Goal: Task Accomplishment & Management: Use online tool/utility

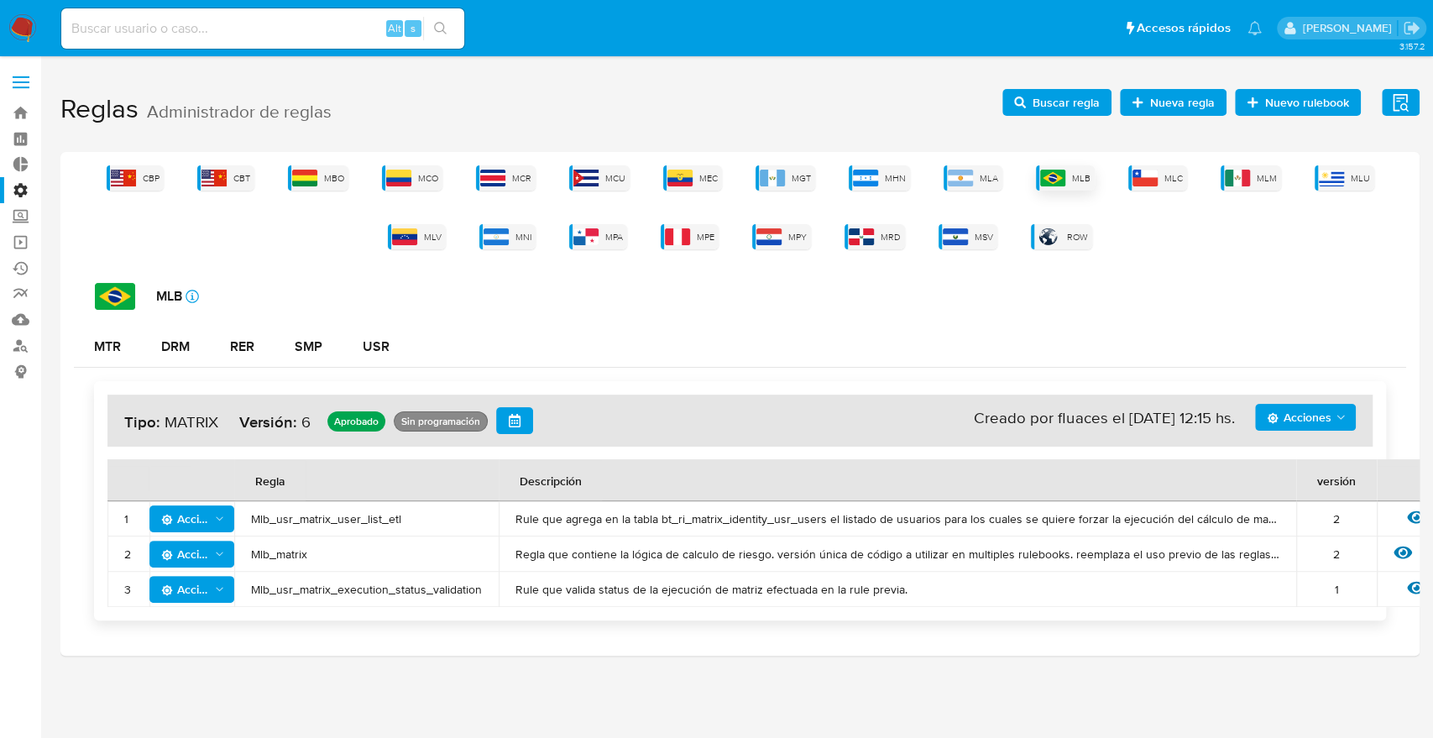
click at [1081, 170] on div "MLB" at bounding box center [1065, 177] width 59 height 25
click at [114, 346] on div "MTR" at bounding box center [107, 346] width 27 height 13
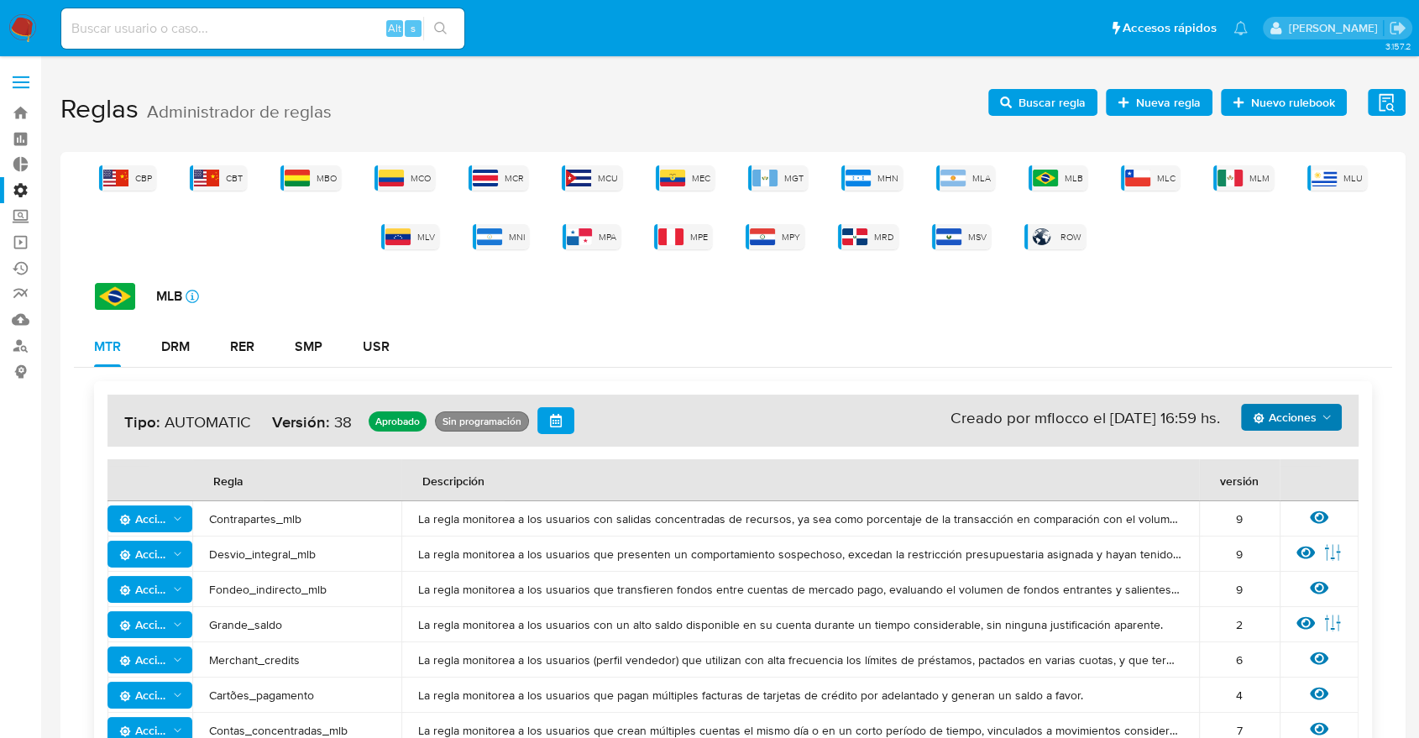
click at [1307, 414] on span "Acciones" at bounding box center [1285, 417] width 64 height 27
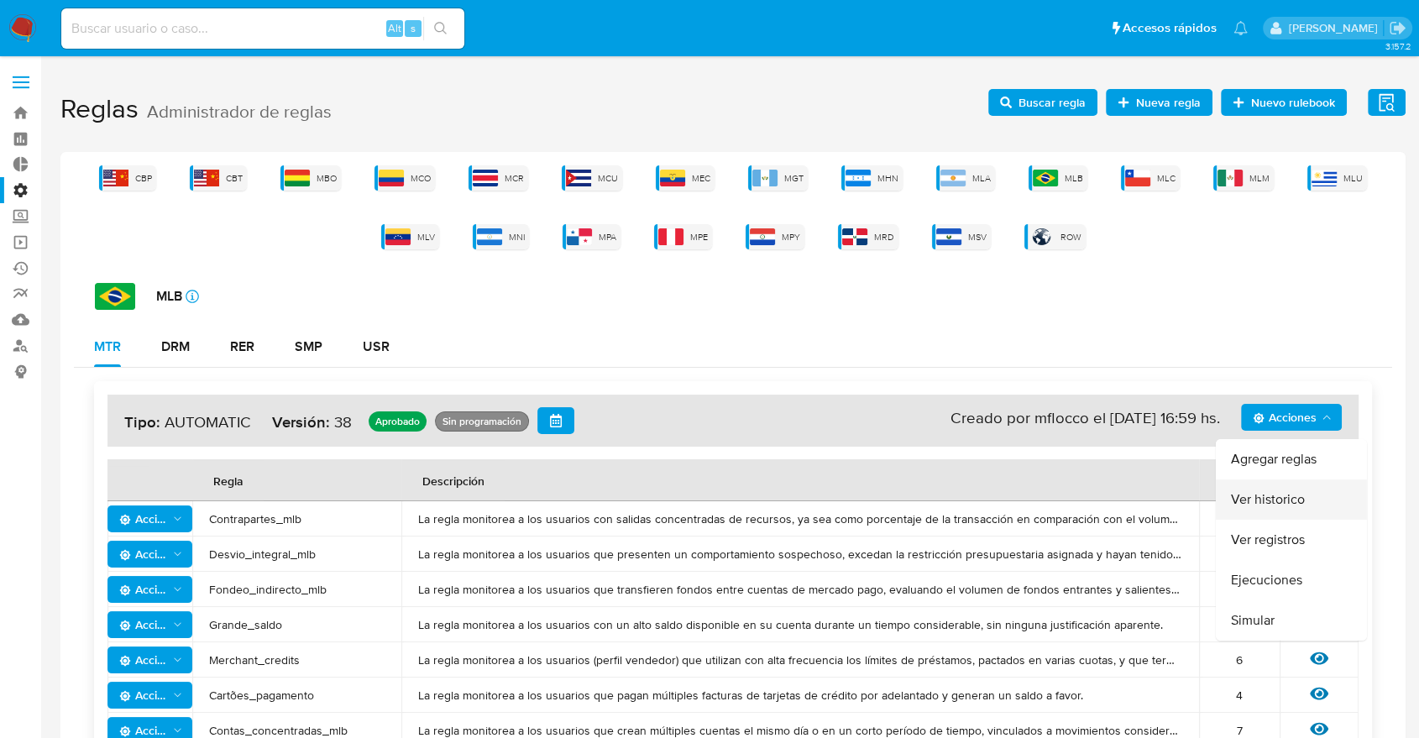
click at [1317, 498] on button "Ver historico" at bounding box center [1291, 499] width 151 height 40
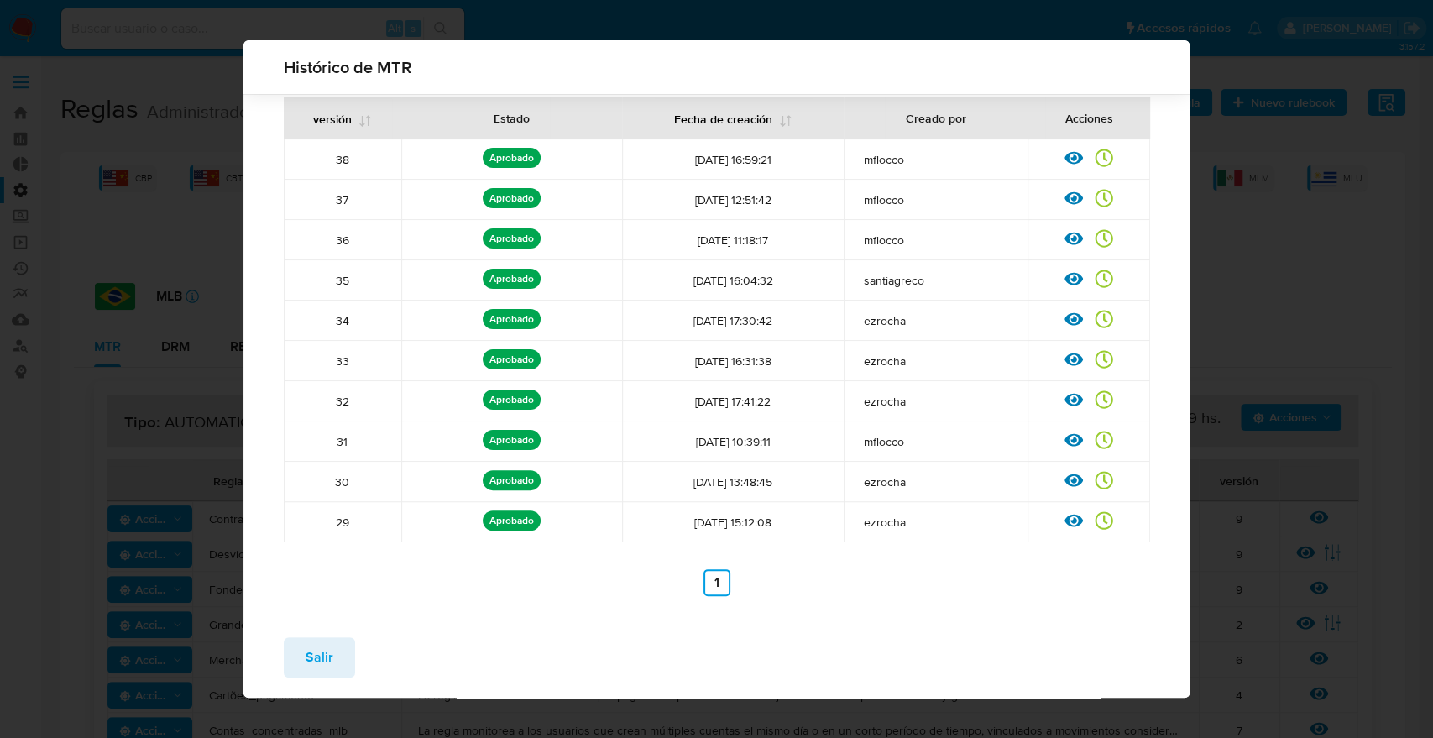
scroll to position [116, 0]
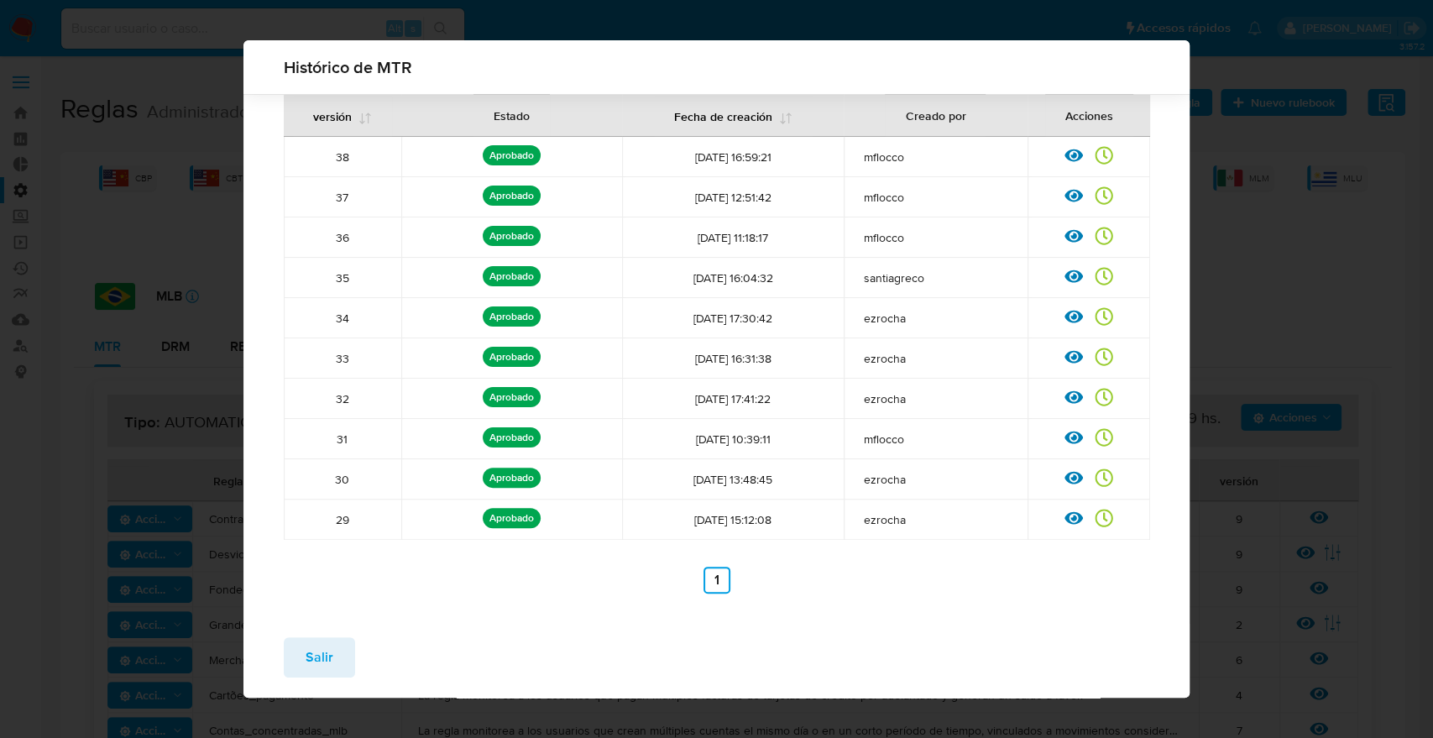
drag, startPoint x: 756, startPoint y: 578, endPoint x: 741, endPoint y: 583, distance: 15.9
click at [753, 581] on ul "Anterior 1 Siguiente" at bounding box center [717, 580] width 866 height 27
click at [720, 575] on link "1" at bounding box center [717, 580] width 27 height 27
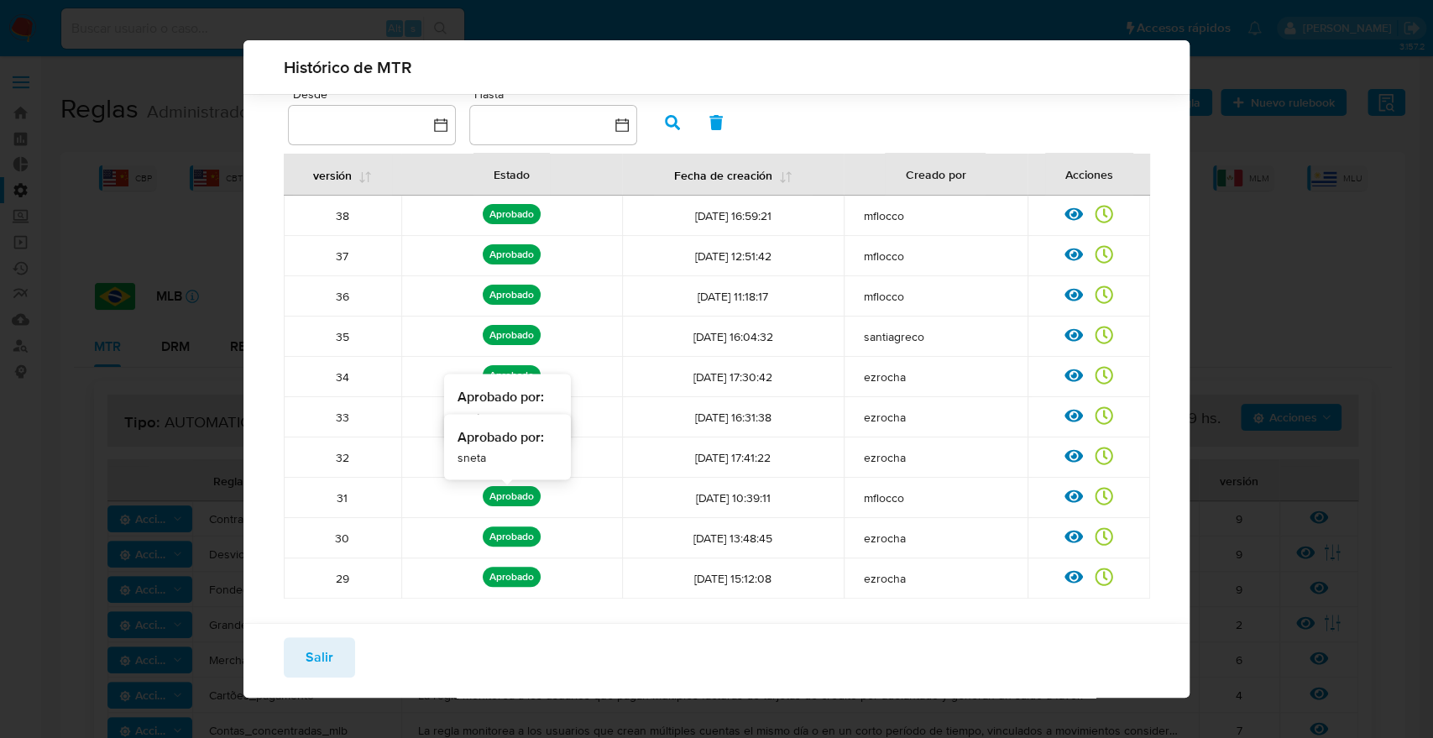
scroll to position [106, 0]
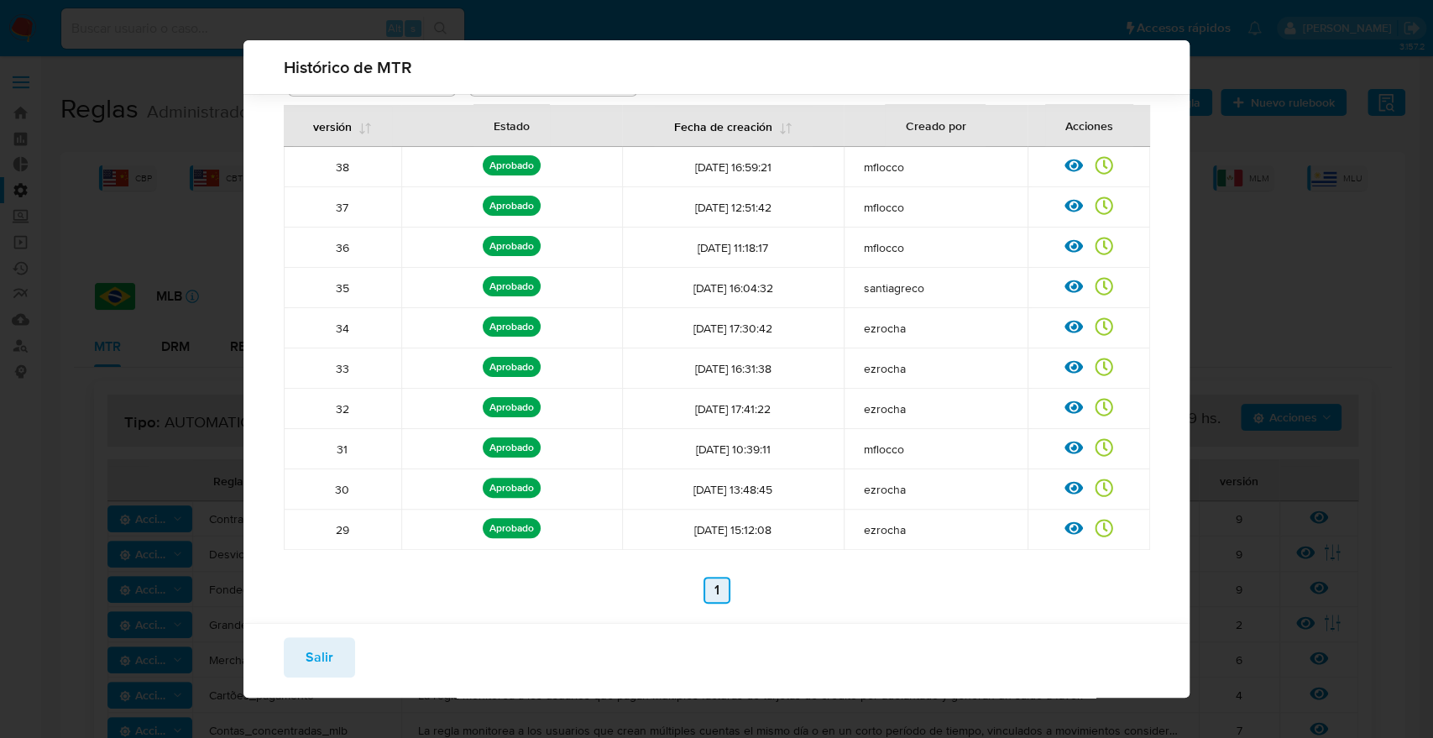
click at [704, 586] on link "1" at bounding box center [717, 590] width 27 height 27
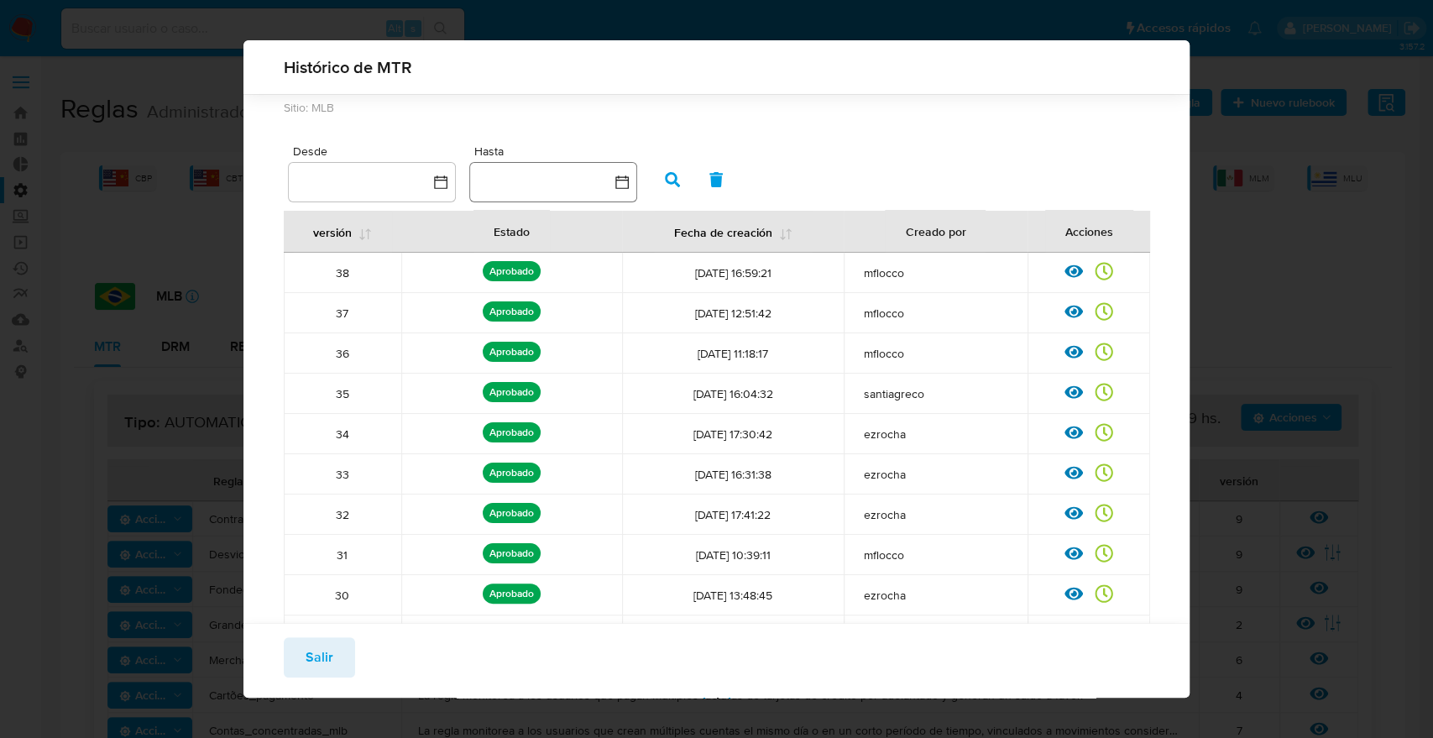
click at [619, 190] on icon "button" at bounding box center [622, 182] width 17 height 17
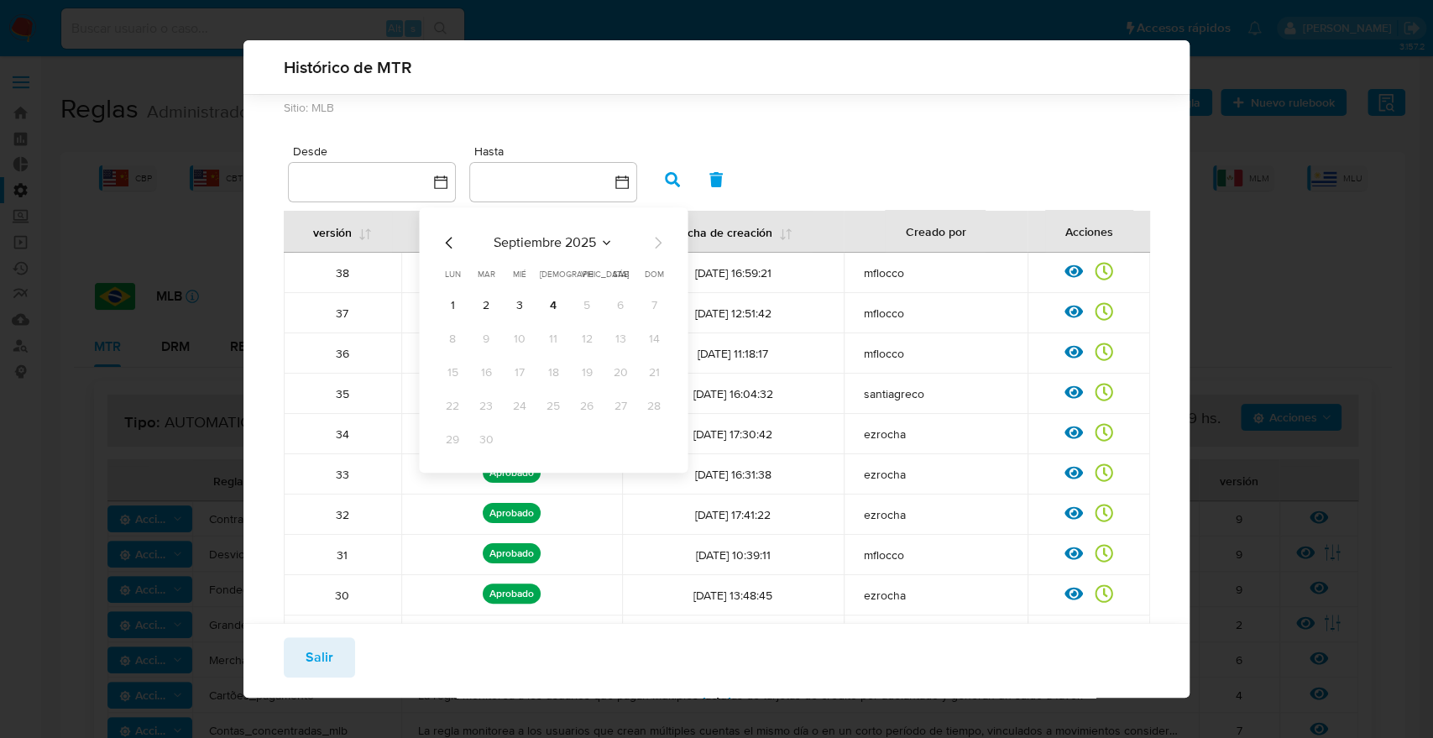
drag, startPoint x: 453, startPoint y: 229, endPoint x: 450, endPoint y: 240, distance: 11.4
click at [452, 232] on div "[DATE] [DATE] lun [DATE] [PERSON_NAME][DATE] mié [DATE] jue [DATE] vie [DATE] s…" at bounding box center [553, 340] width 269 height 265
click at [458, 243] on icon "Mes anterior" at bounding box center [449, 243] width 20 height 20
click at [545, 244] on span "agosto 2025" at bounding box center [545, 243] width 76 height 17
click at [542, 298] on button "feb" at bounding box center [551, 304] width 47 height 27
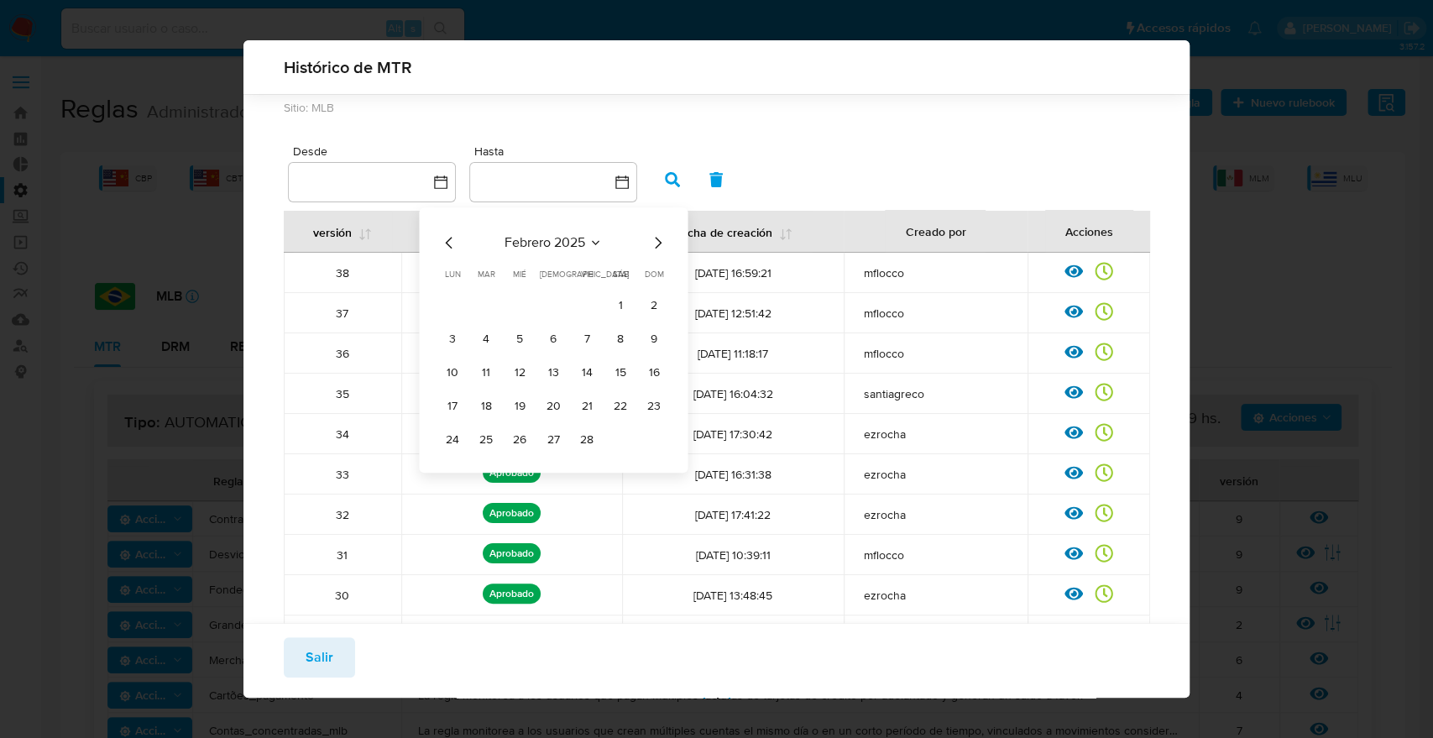
click at [558, 240] on span "febrero 2025" at bounding box center [545, 243] width 81 height 17
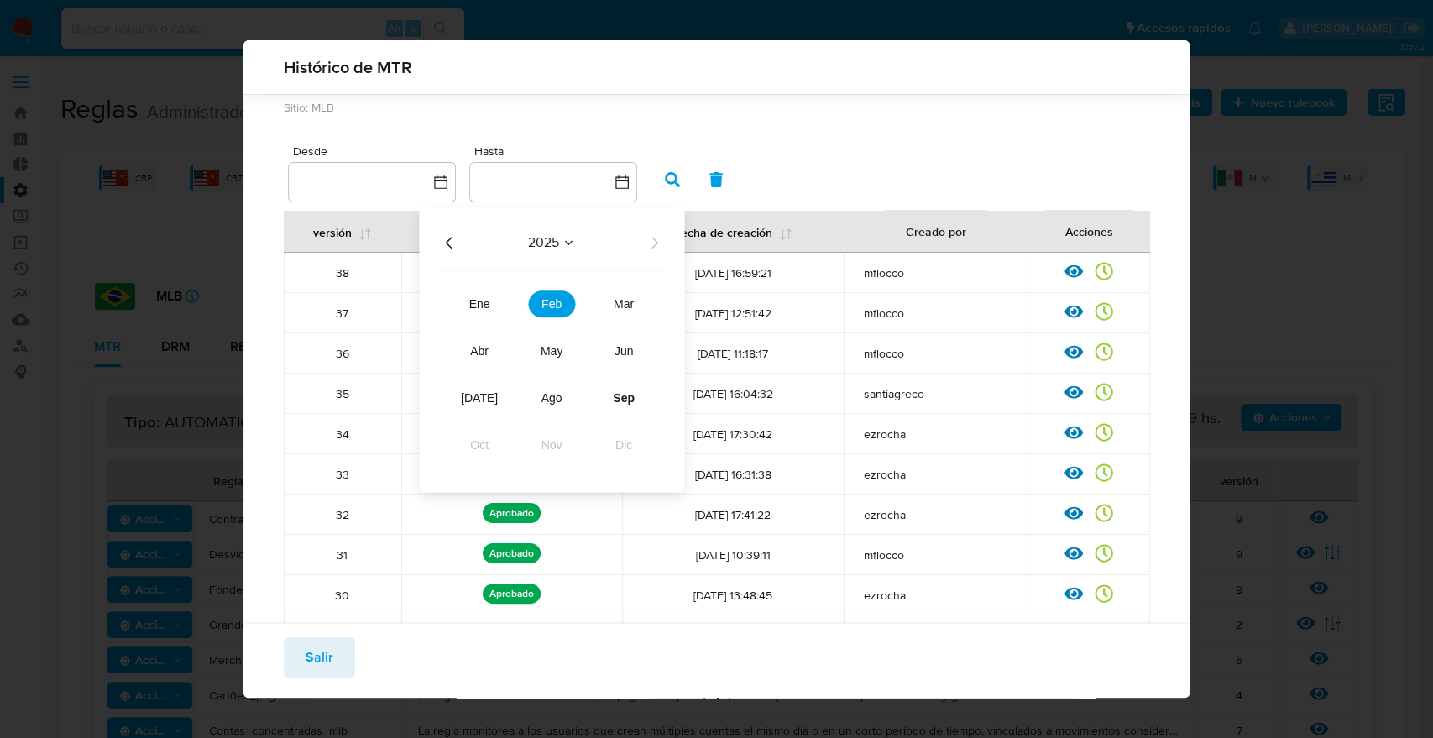
drag, startPoint x: 545, startPoint y: 251, endPoint x: 551, endPoint y: 259, distance: 9.6
click at [545, 254] on div "2025 [DATE] feb mar abr may jun [DATE] ago sep oct nov dic" at bounding box center [551, 350] width 265 height 285
click at [560, 235] on button "2025" at bounding box center [552, 243] width 48 height 17
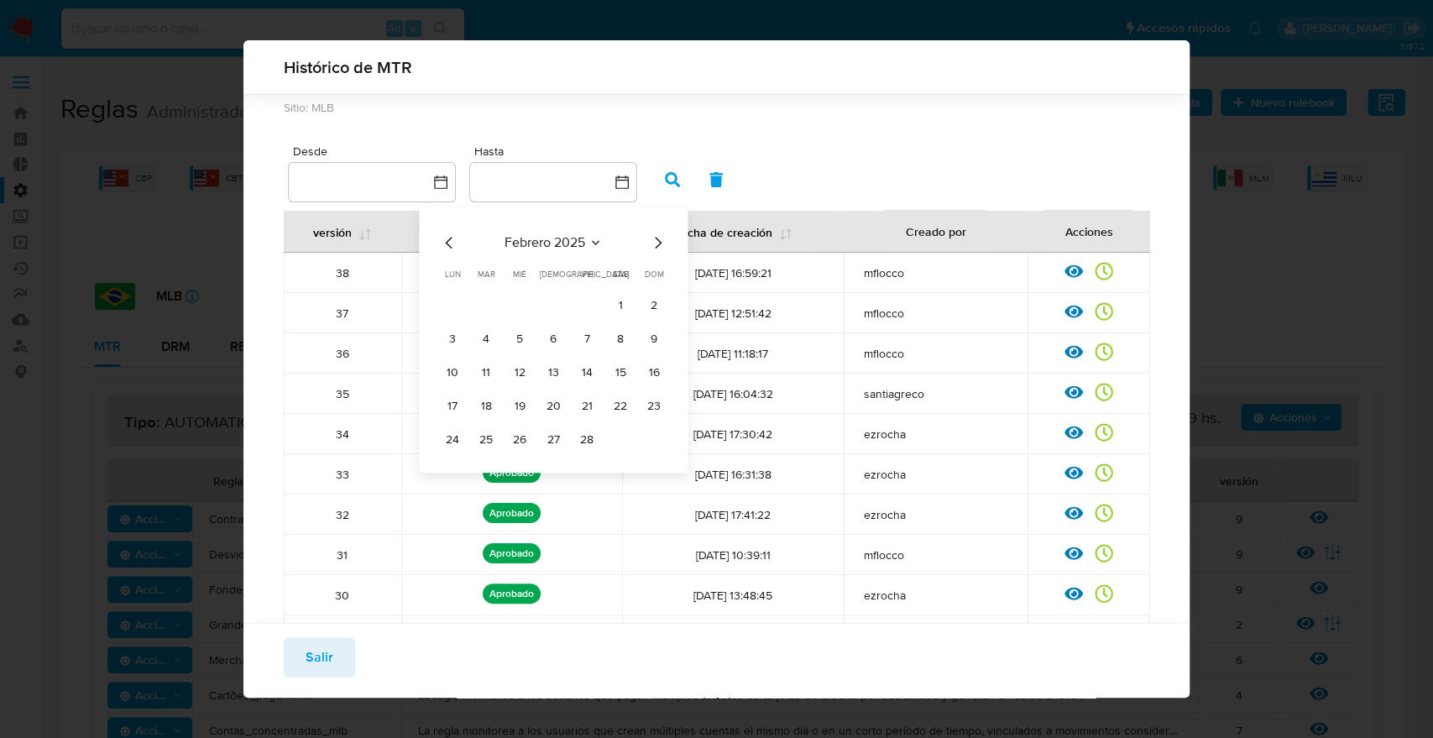
drag, startPoint x: 569, startPoint y: 225, endPoint x: 576, endPoint y: 236, distance: 12.8
click at [576, 236] on div "[DATE] [DATE] lun [DATE] [PERSON_NAME][DATE] mié [DATE] jue [DATE] vie [DATE] s…" at bounding box center [553, 340] width 269 height 265
drag, startPoint x: 605, startPoint y: 246, endPoint x: 590, endPoint y: 236, distance: 17.5
click at [596, 238] on div "febrero 2025" at bounding box center [553, 243] width 228 height 20
click at [589, 237] on icon "Seleccionar mes y año" at bounding box center [595, 243] width 13 height 13
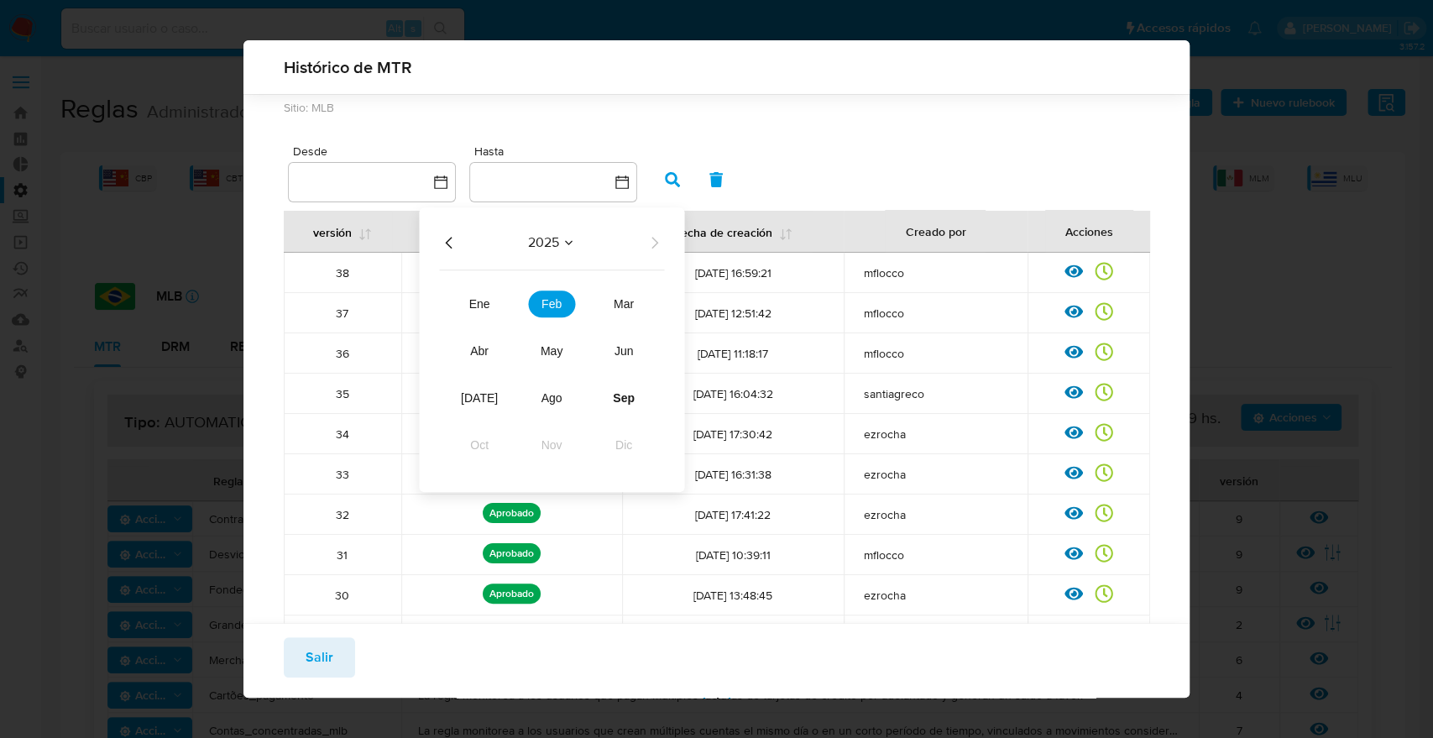
click at [565, 242] on icon "Seleccionar mes y año" at bounding box center [569, 243] width 13 height 13
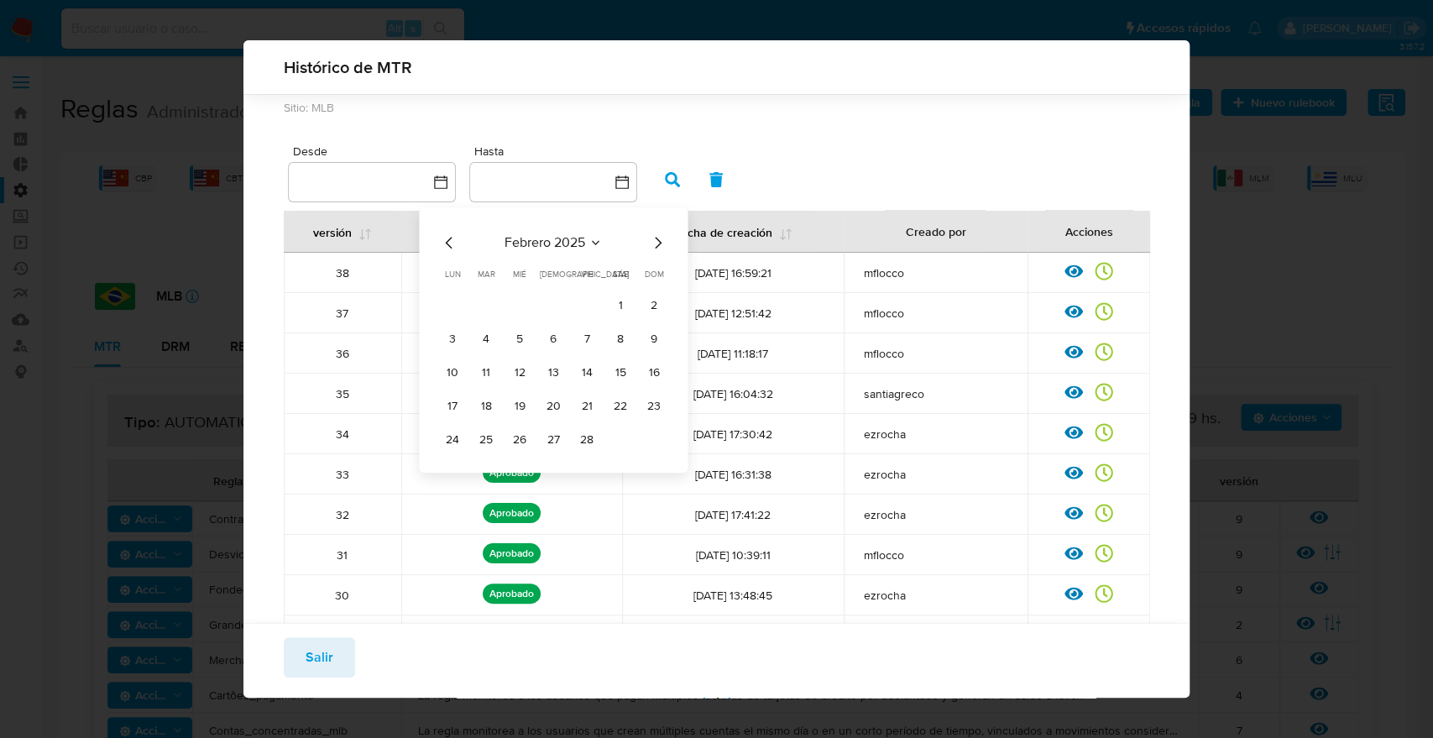
click at [594, 240] on icon "Seleccionar mes y año" at bounding box center [595, 243] width 13 height 13
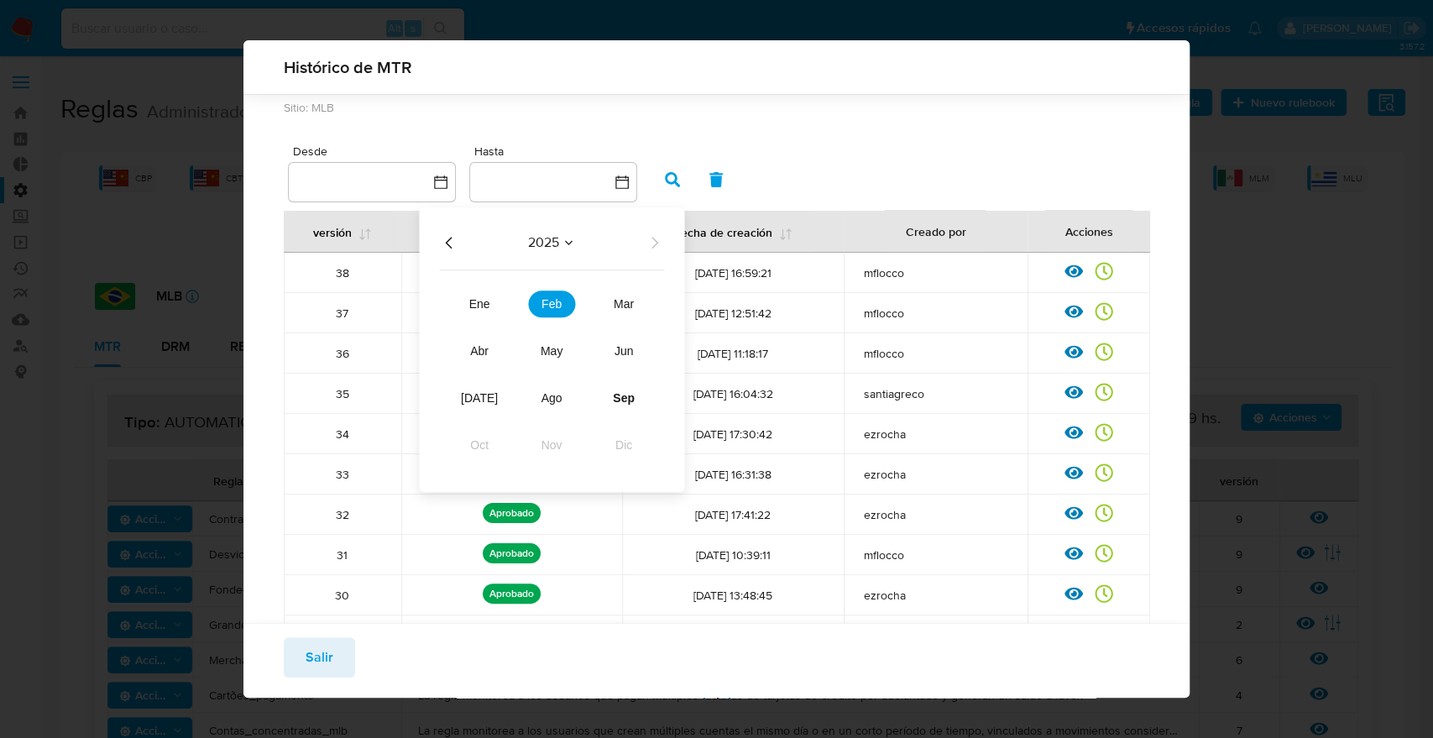
click at [453, 240] on icon "Año anterior" at bounding box center [449, 243] width 20 height 20
click at [625, 403] on span "sep" at bounding box center [624, 398] width 21 height 13
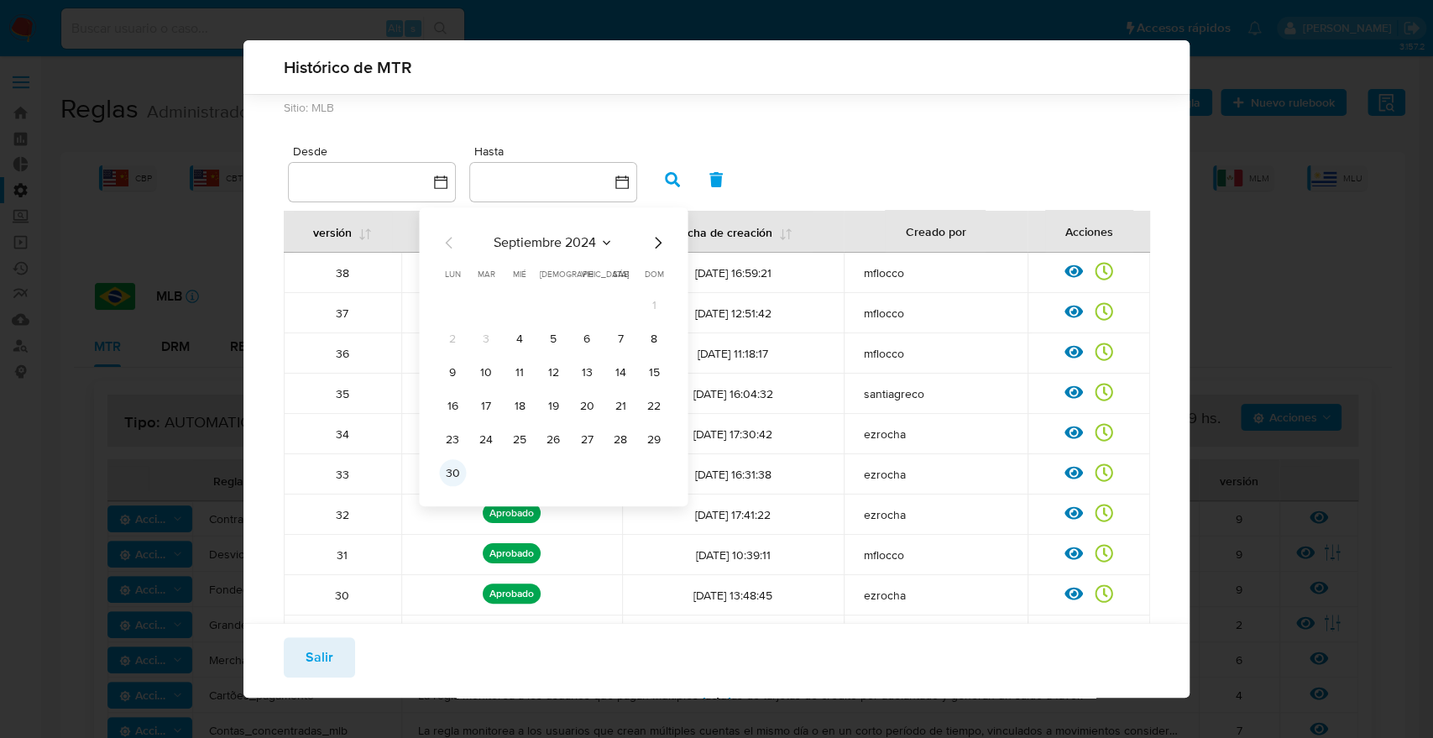
click at [463, 469] on button "30" at bounding box center [452, 473] width 27 height 27
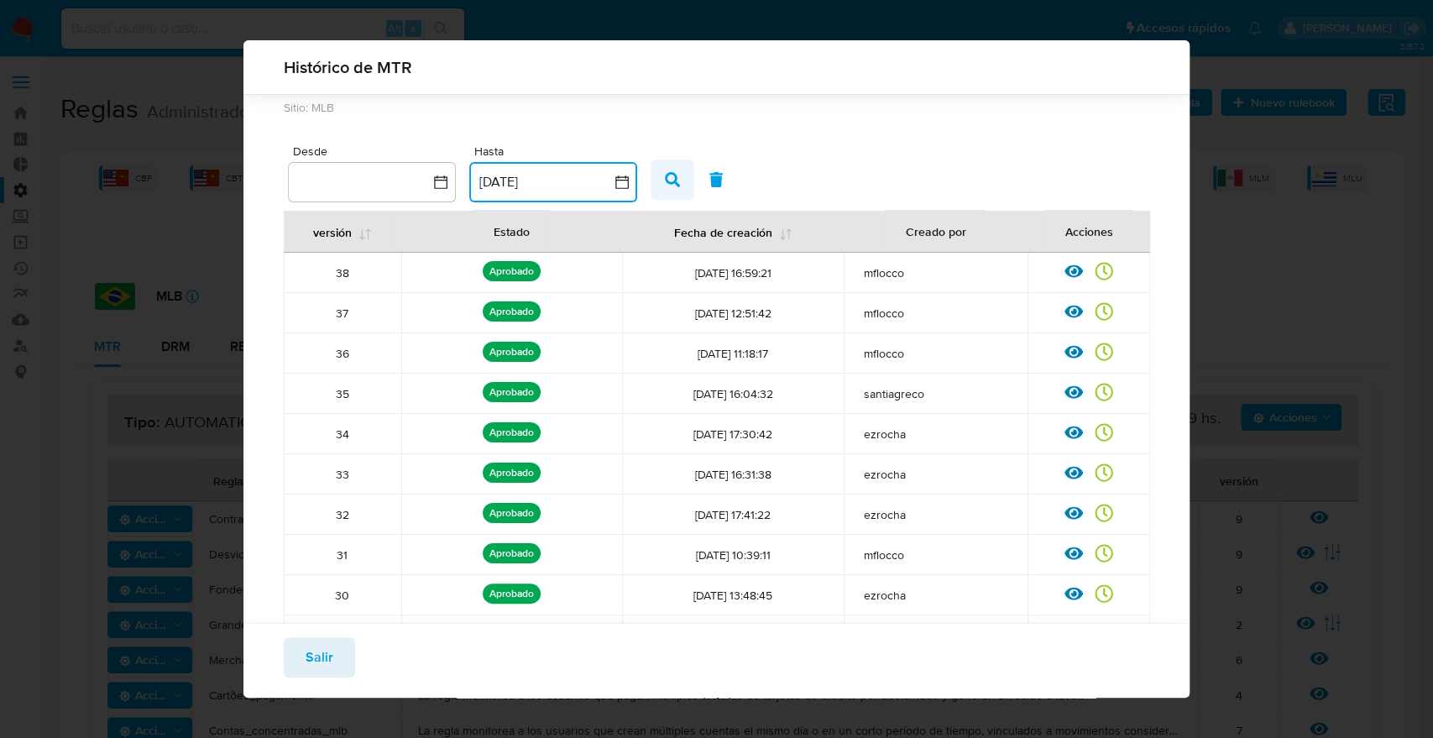
click at [665, 179] on icon "button" at bounding box center [672, 179] width 15 height 15
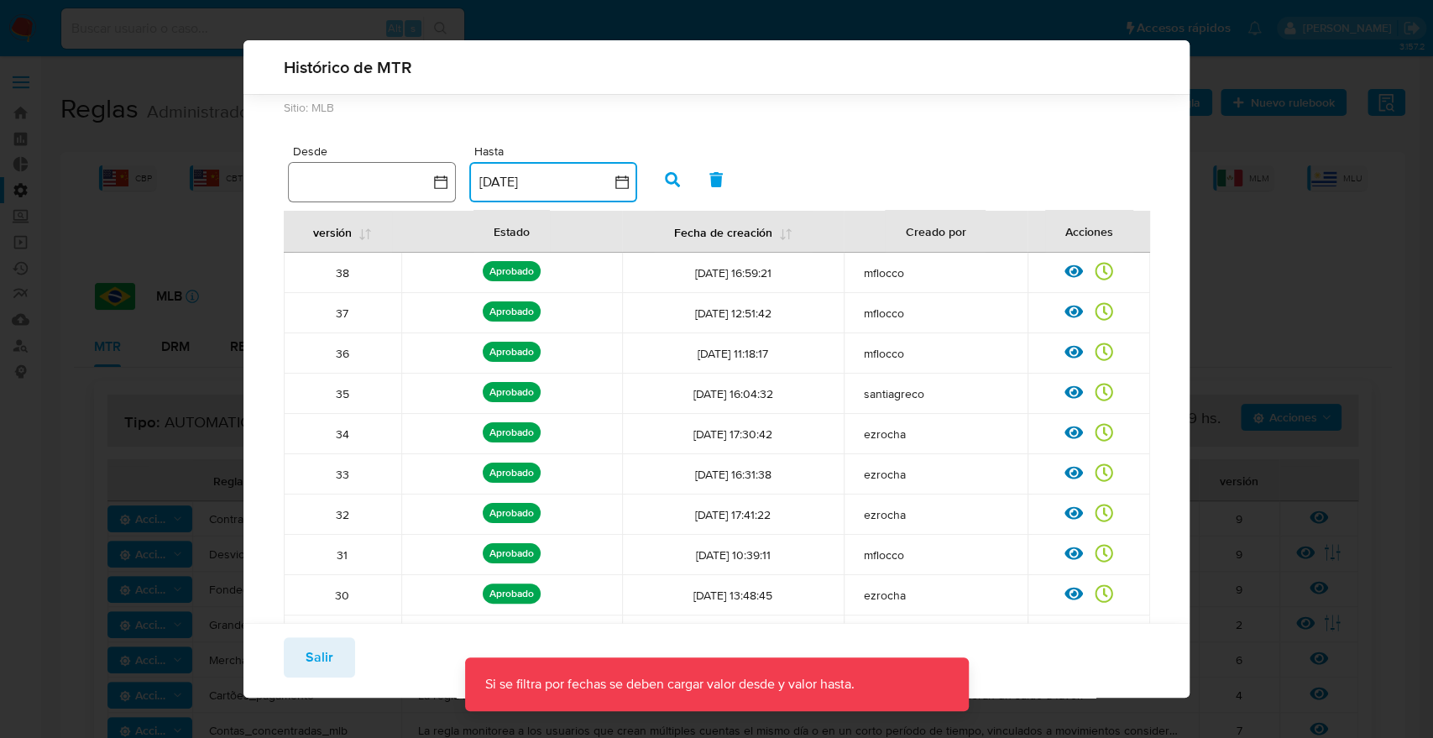
click at [435, 186] on icon "button" at bounding box center [440, 182] width 17 height 17
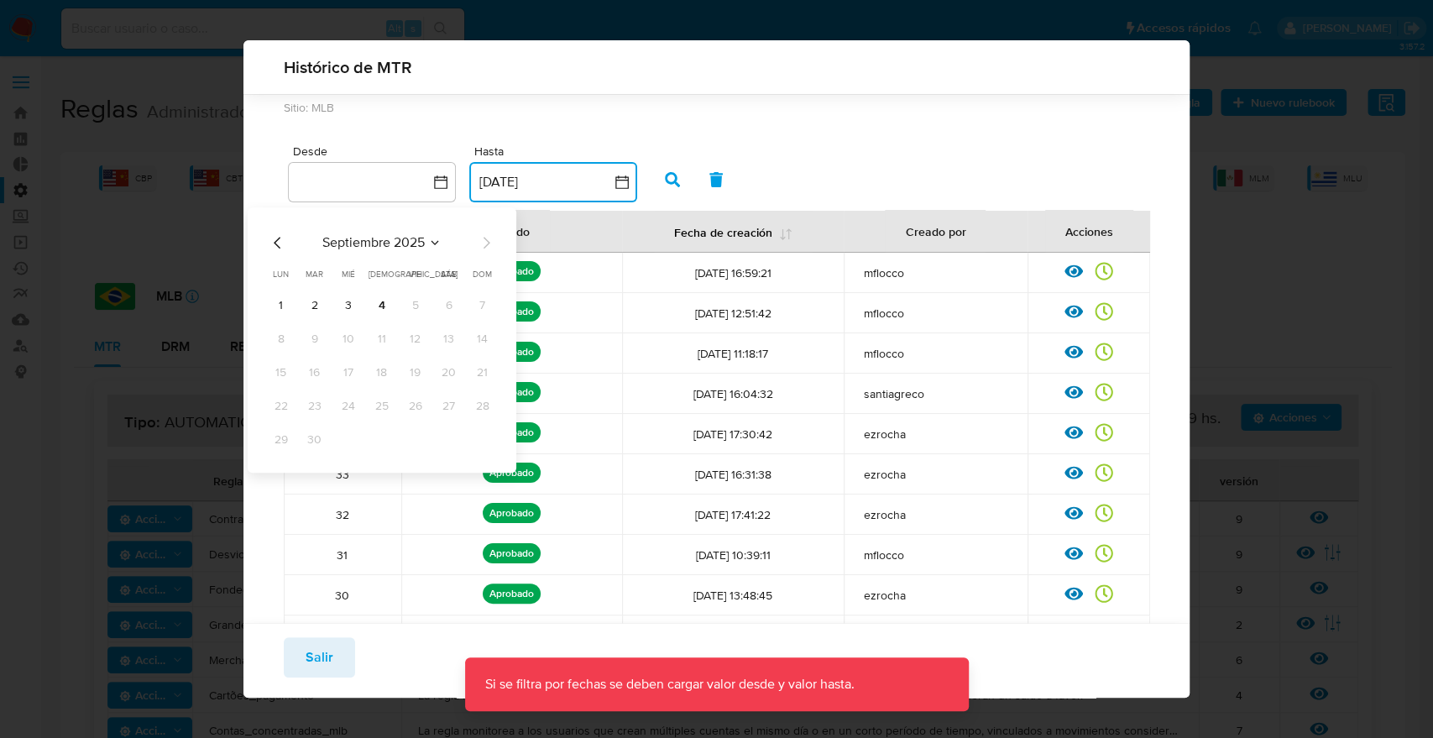
click at [283, 248] on icon "Mes anterior" at bounding box center [278, 243] width 20 height 20
click at [279, 246] on icon "Mes anterior" at bounding box center [278, 243] width 20 height 20
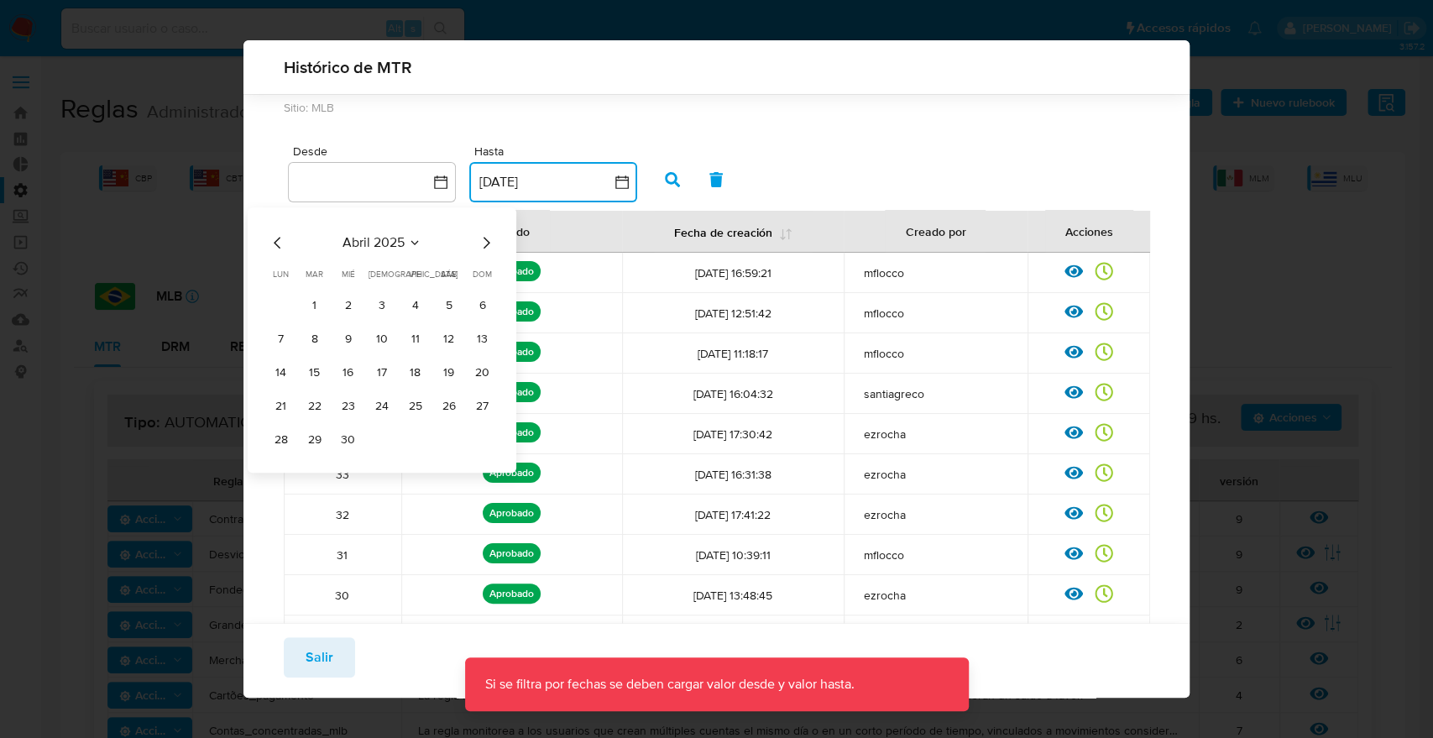
click at [279, 246] on icon "Mes anterior" at bounding box center [278, 243] width 20 height 20
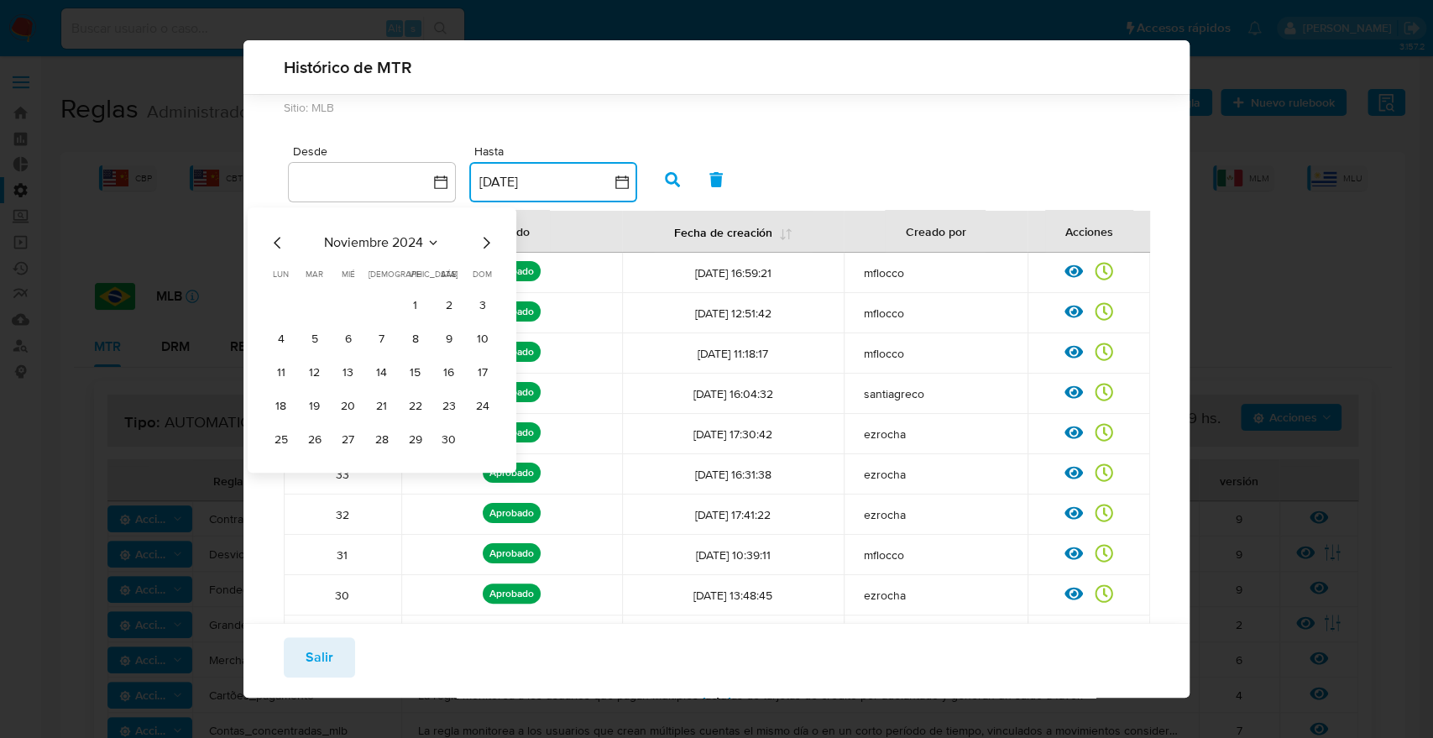
click at [279, 246] on icon "Mes anterior" at bounding box center [278, 243] width 20 height 20
click at [364, 336] on tr "2 3 4 5 6 7 8" at bounding box center [382, 339] width 228 height 27
click at [352, 340] on button "4" at bounding box center [348, 339] width 27 height 27
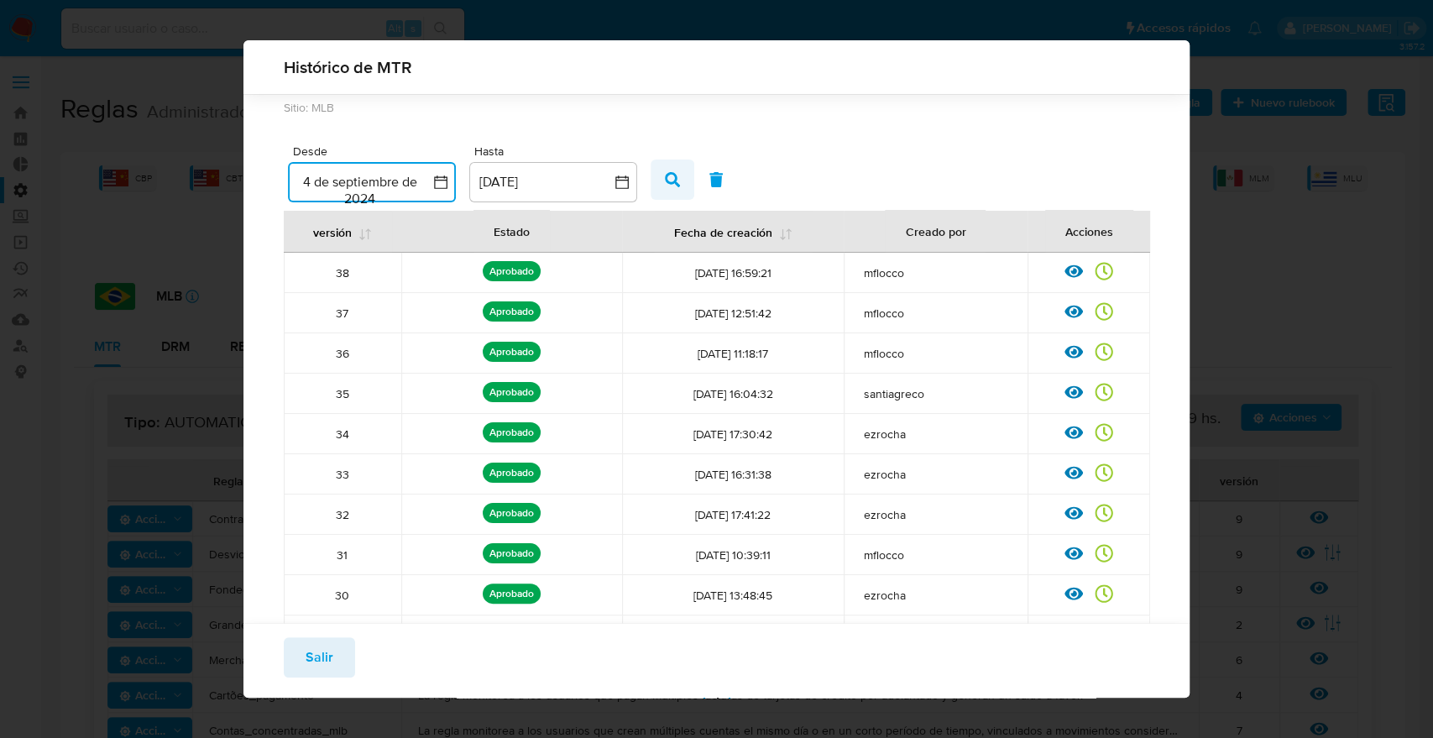
click at [672, 177] on icon "button" at bounding box center [672, 179] width 15 height 15
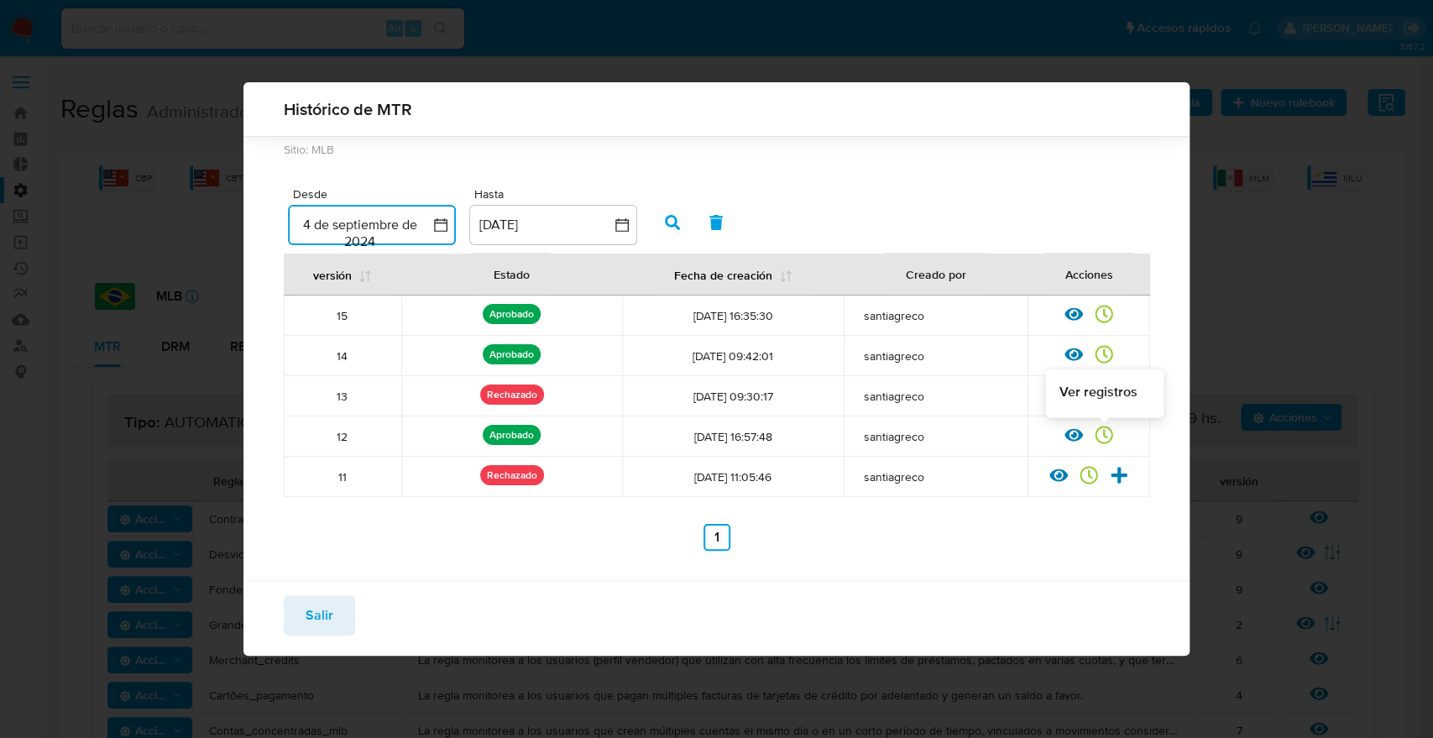
click at [1103, 435] on icon at bounding box center [1105, 435] width 18 height 18
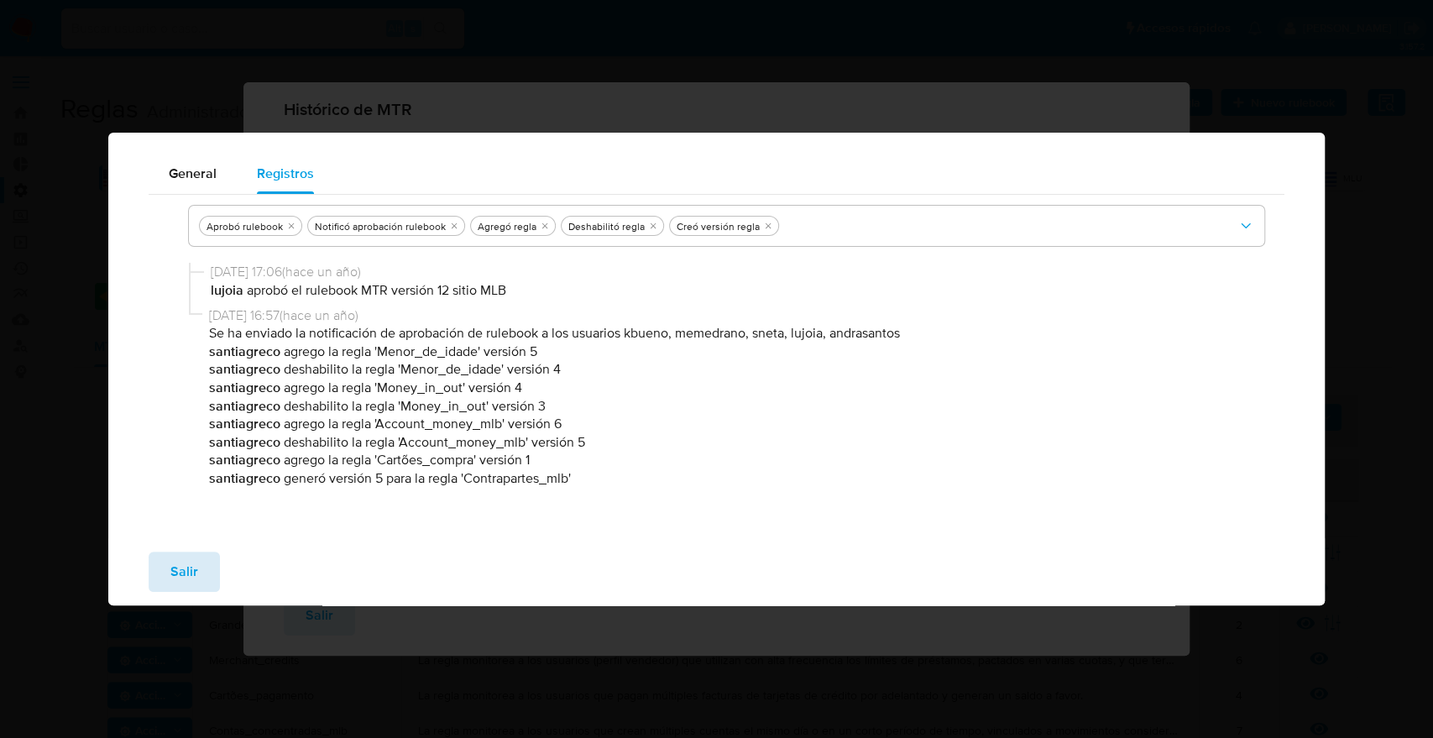
click at [198, 578] on button "Salir" at bounding box center [184, 572] width 71 height 40
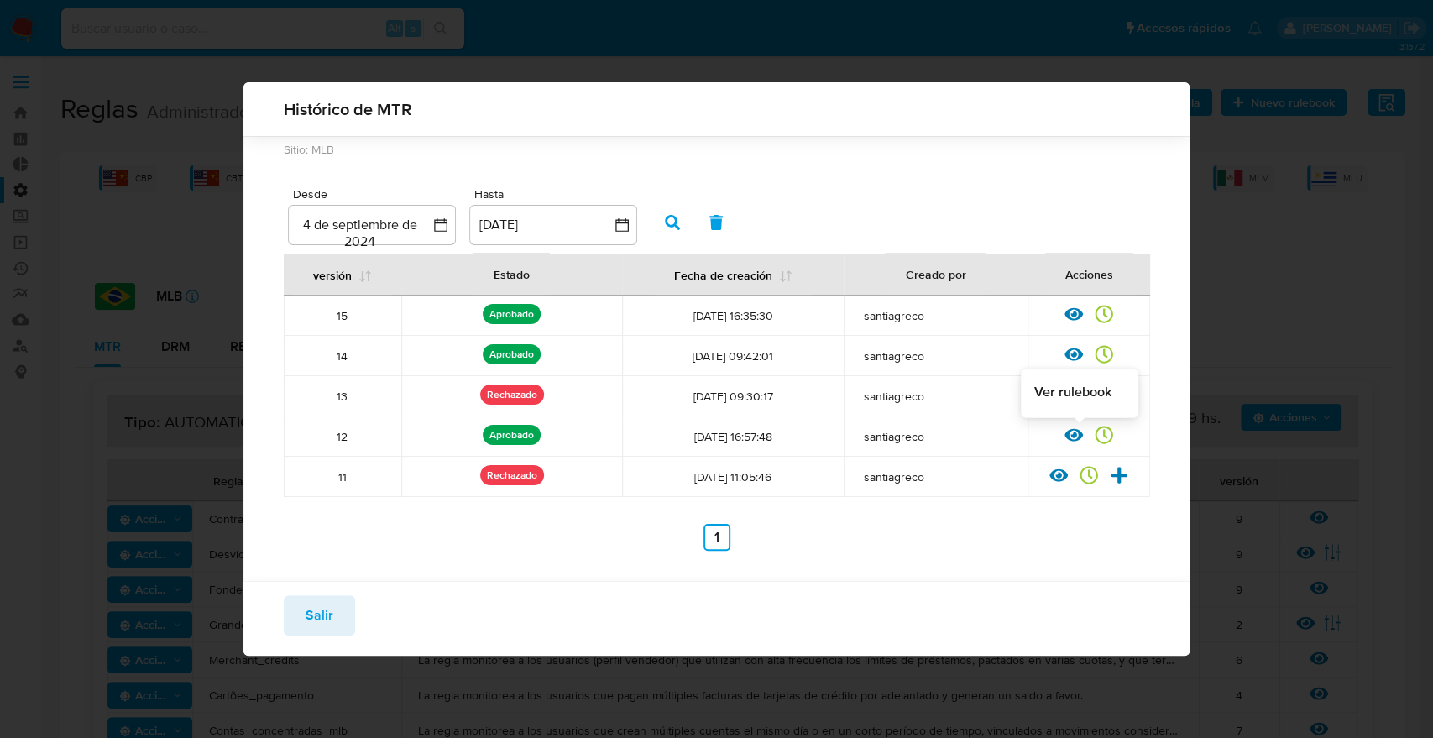
click at [1068, 437] on icon at bounding box center [1074, 434] width 18 height 13
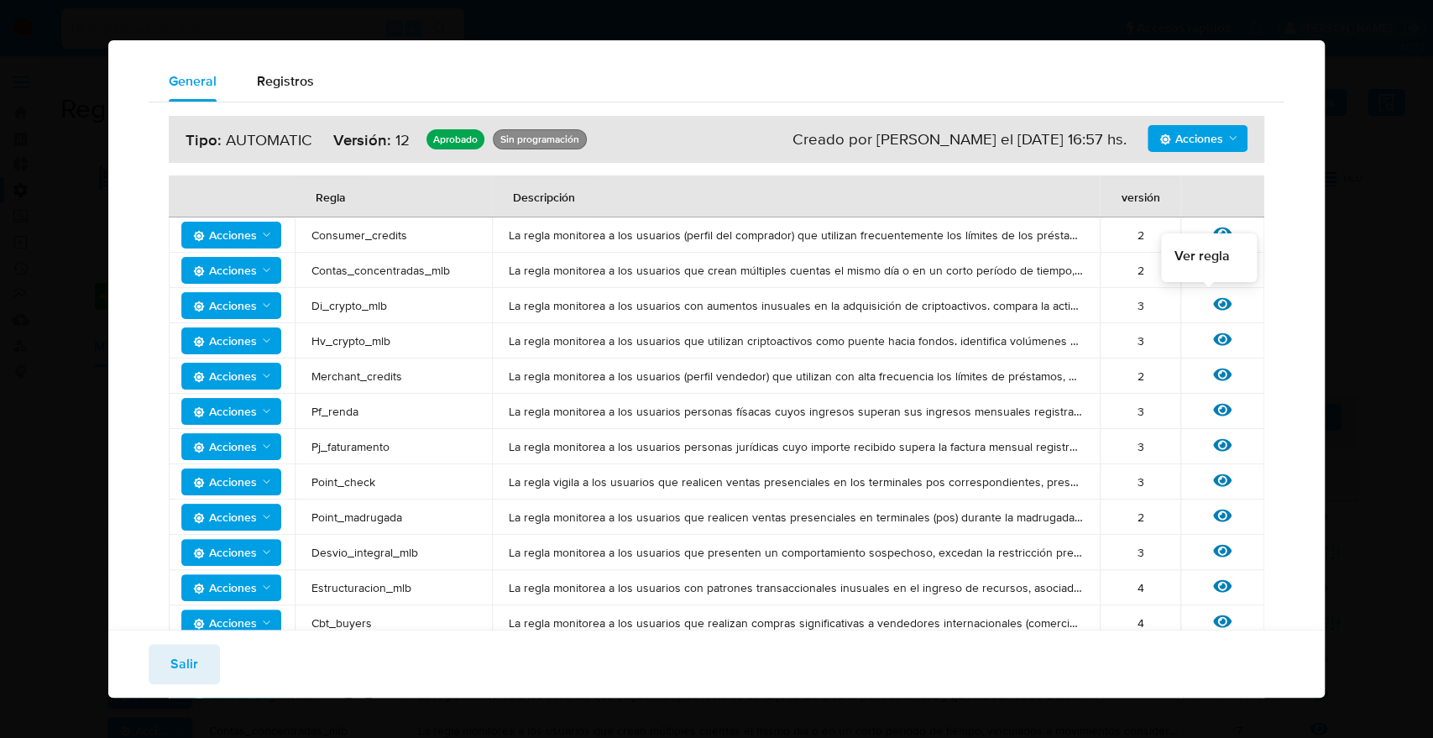
click at [1213, 298] on icon at bounding box center [1222, 304] width 18 height 18
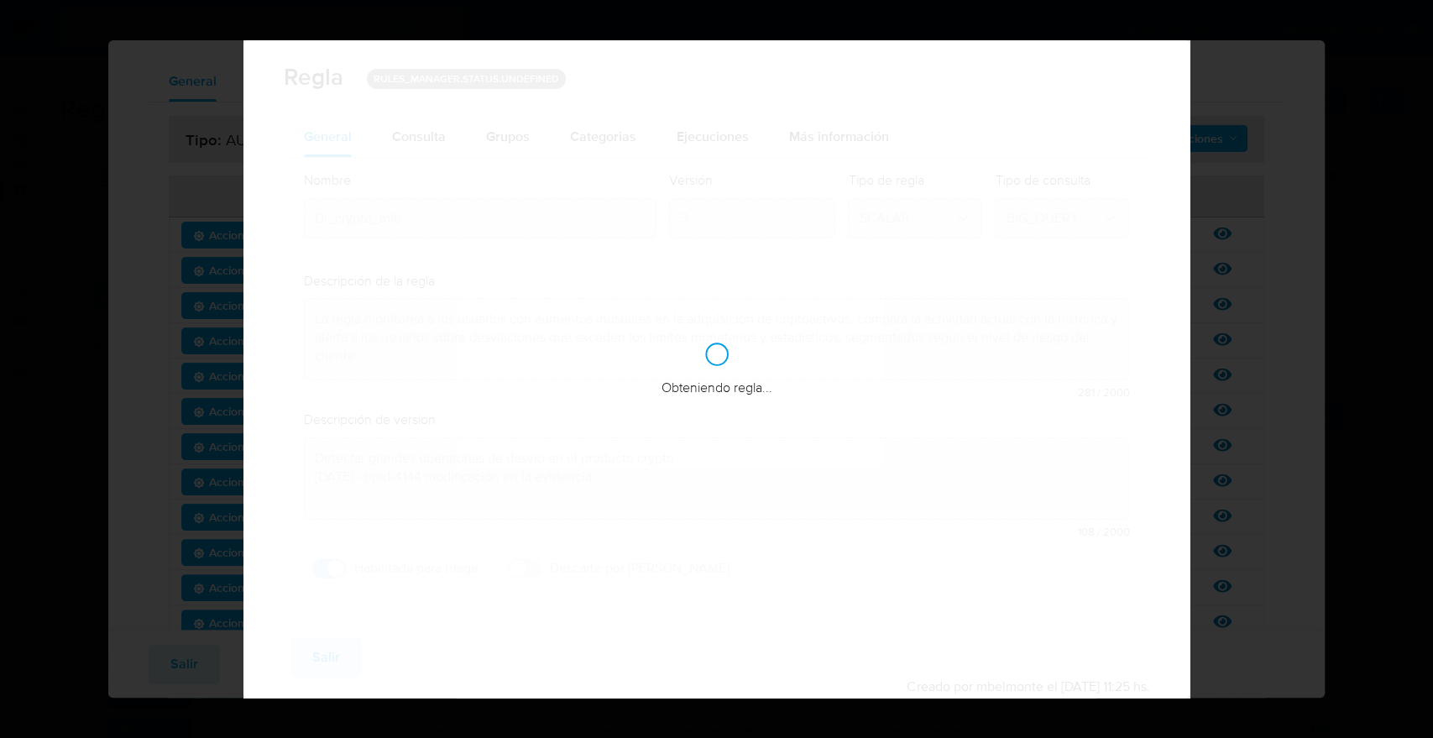
checkbox input "true"
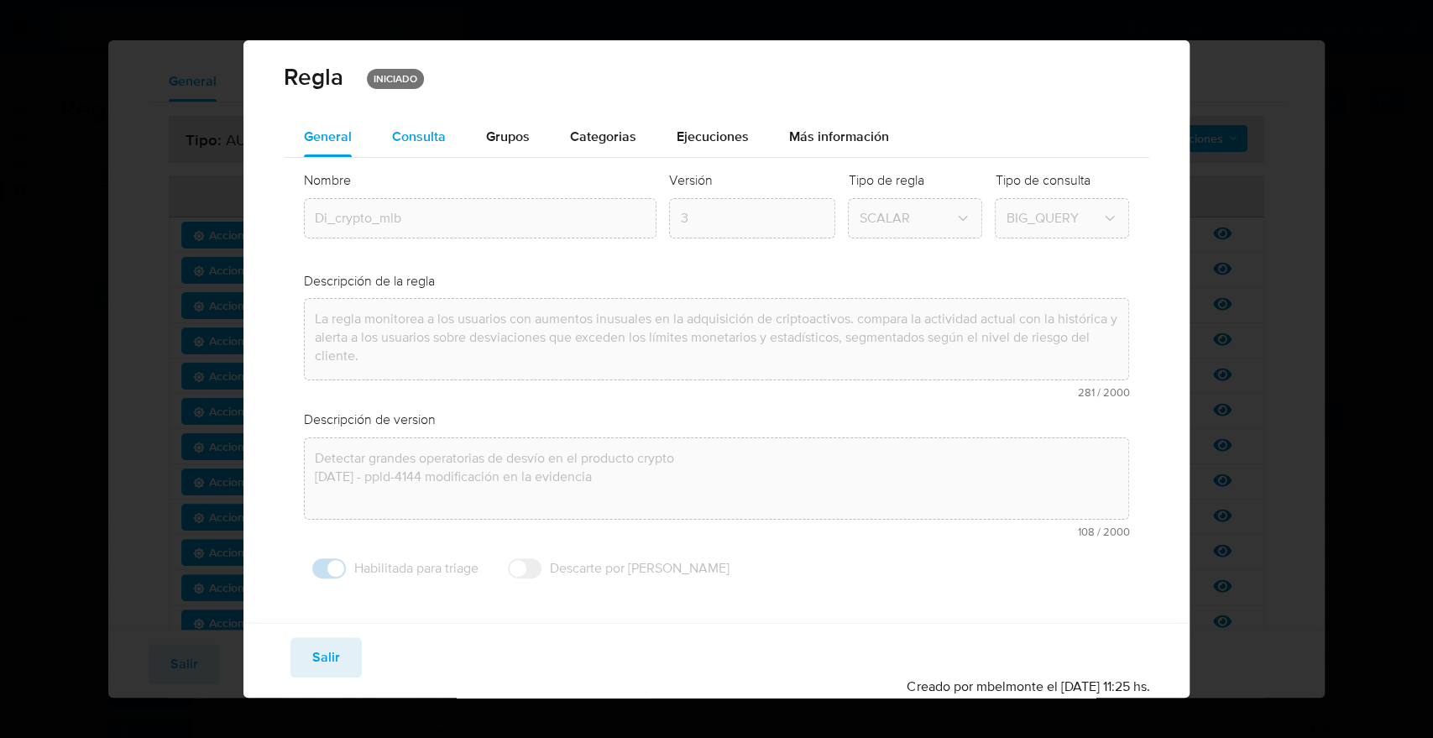
click at [437, 137] on span "Consulta" at bounding box center [419, 136] width 54 height 19
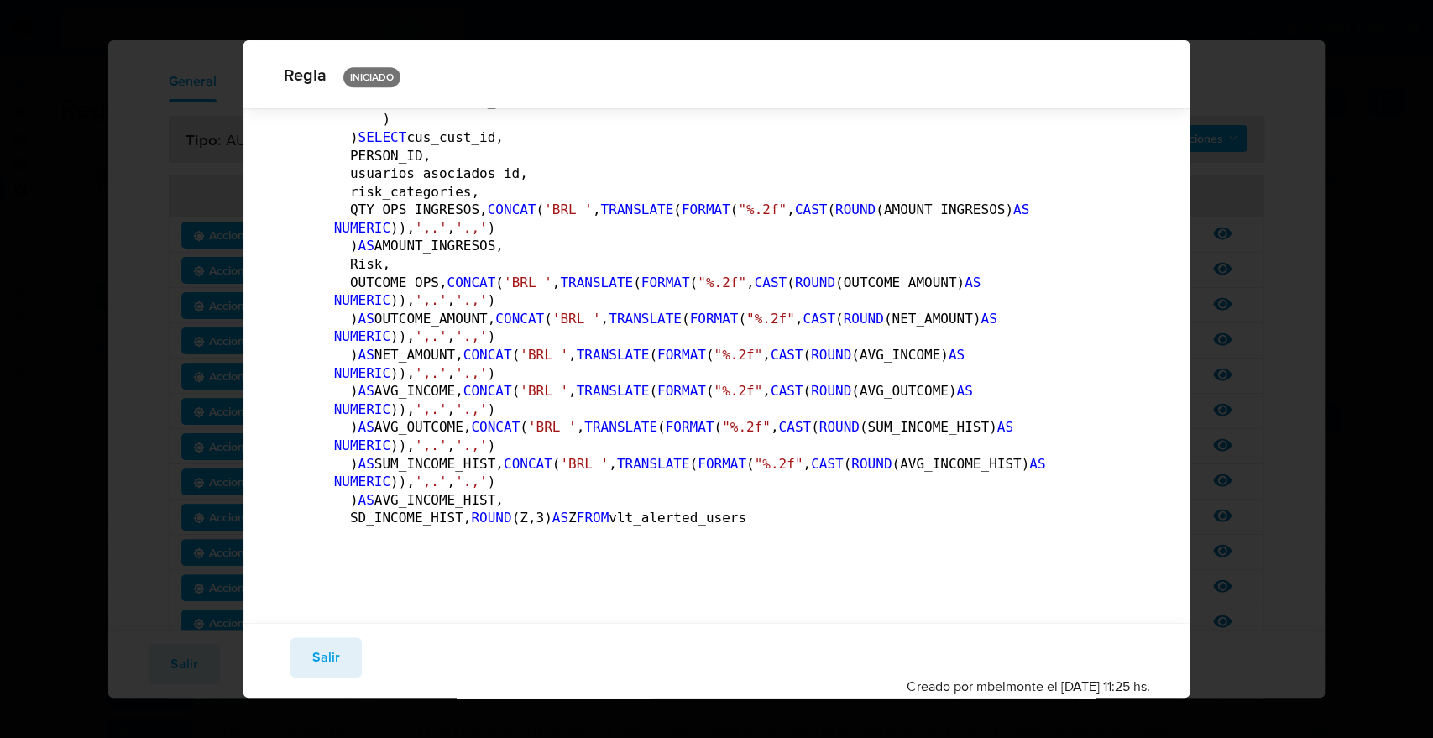
scroll to position [8761, 0]
click at [313, 653] on span "Salir" at bounding box center [326, 657] width 28 height 37
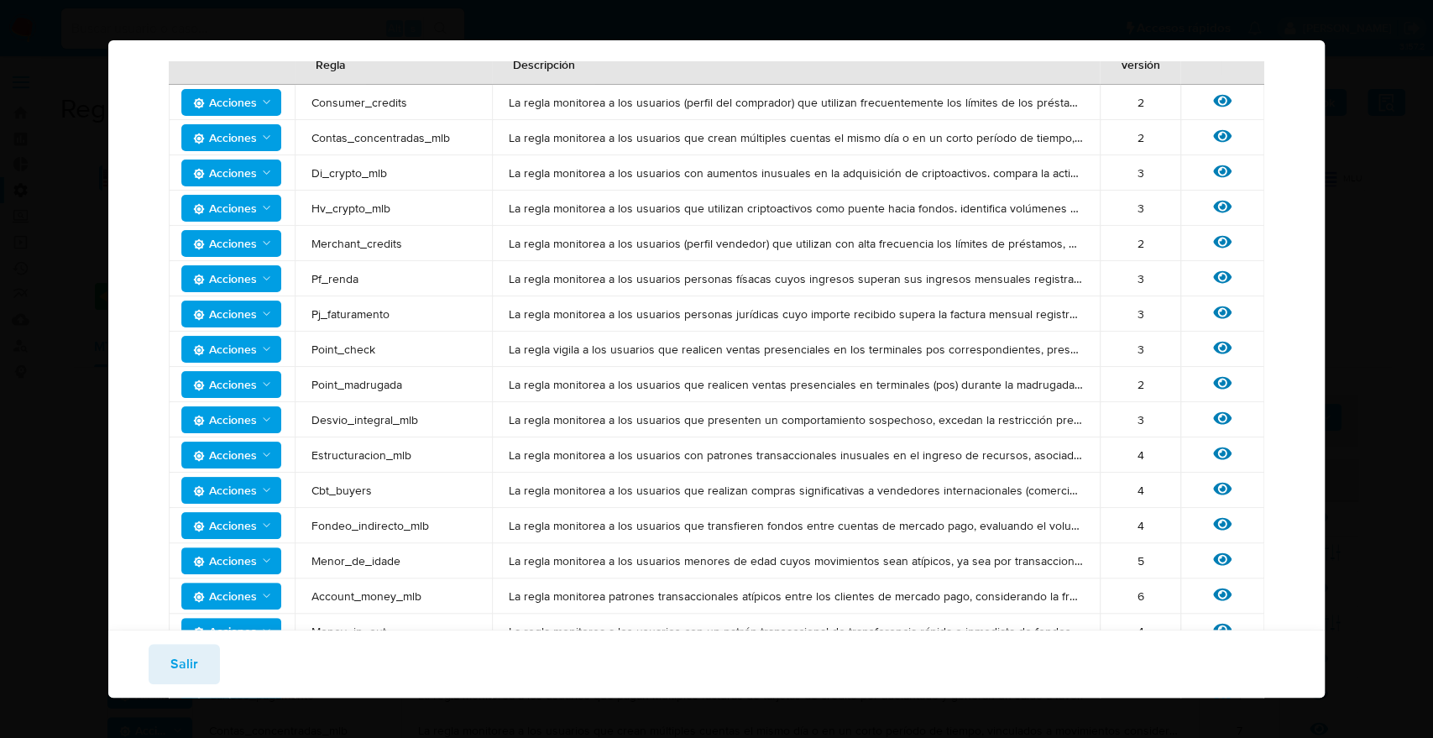
scroll to position [0, 0]
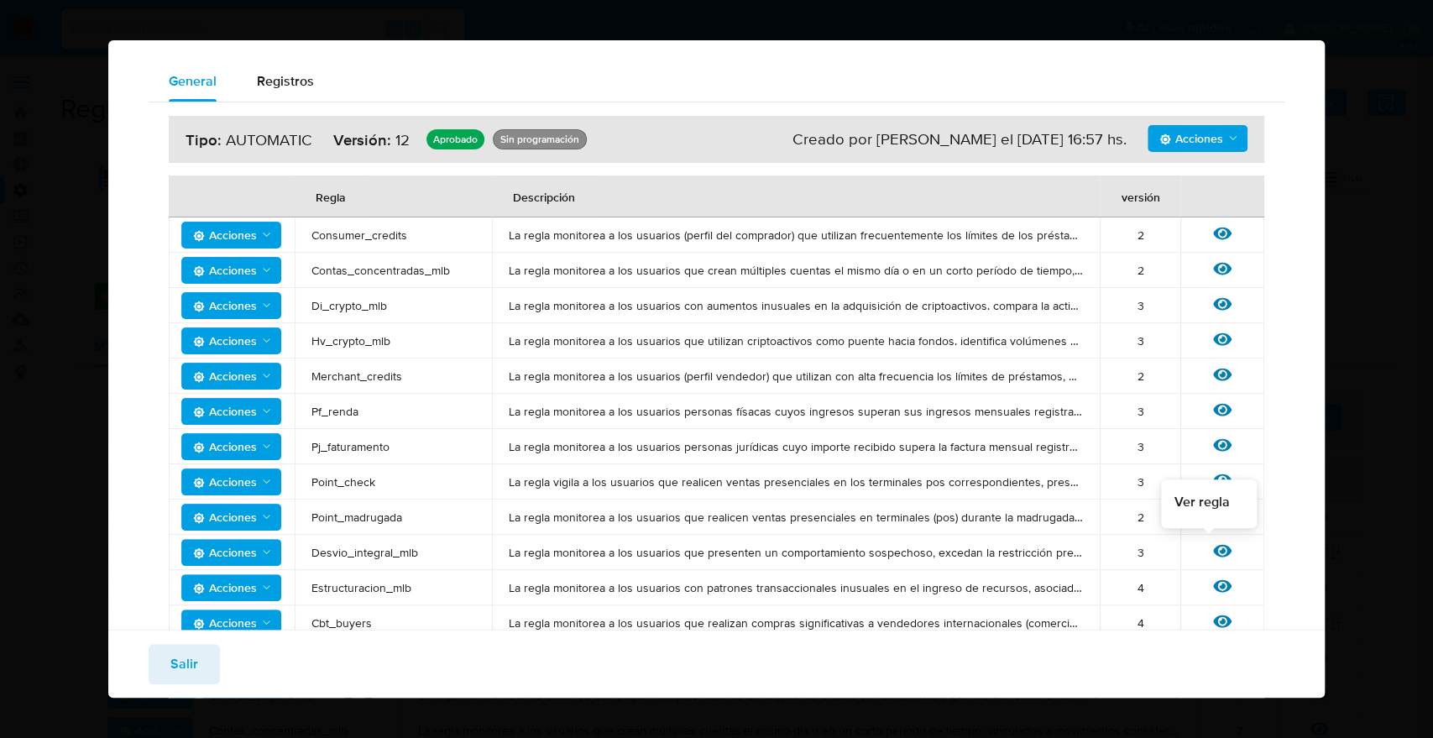
click at [1225, 556] on div "Ver regla" at bounding box center [1222, 553] width 50 height 22
click at [1213, 556] on icon at bounding box center [1222, 551] width 18 height 13
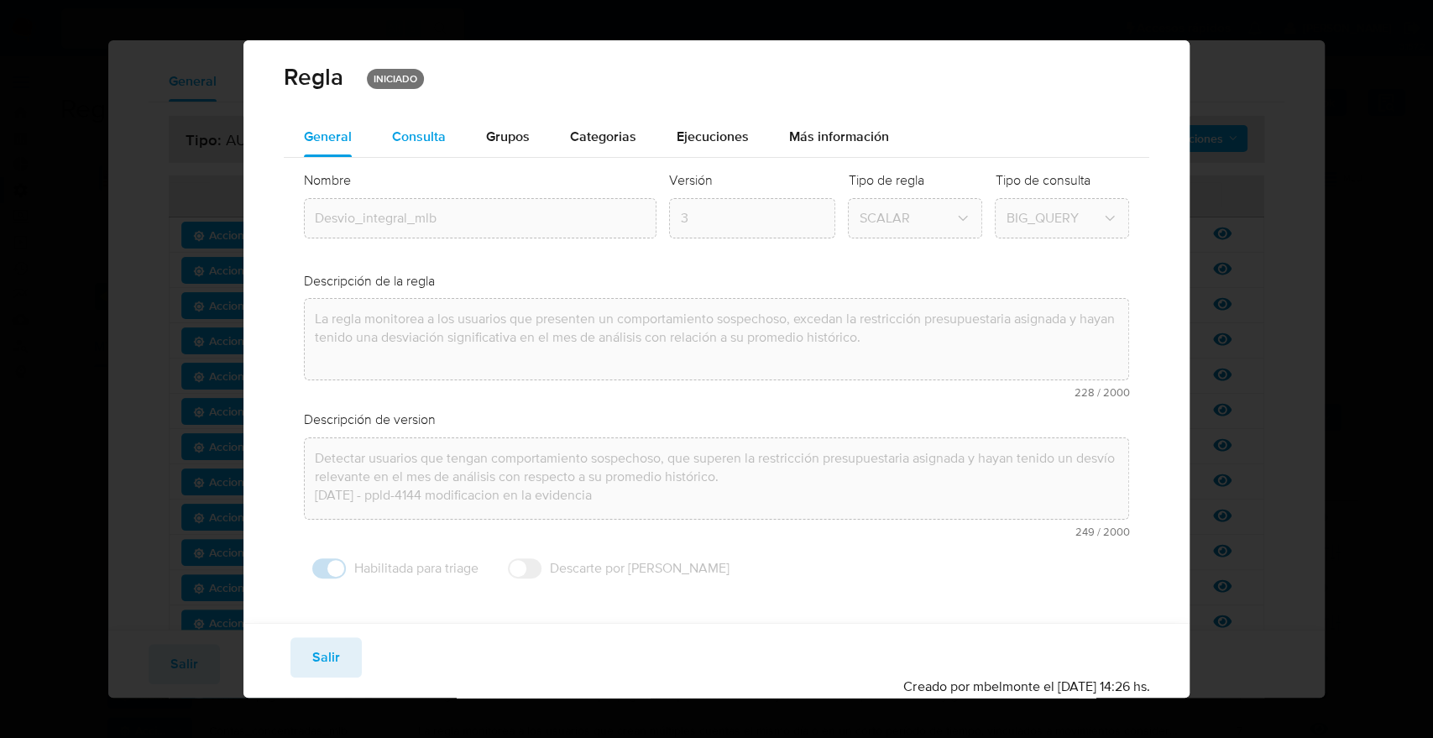
click at [429, 136] on span "Consulta" at bounding box center [419, 136] width 54 height 19
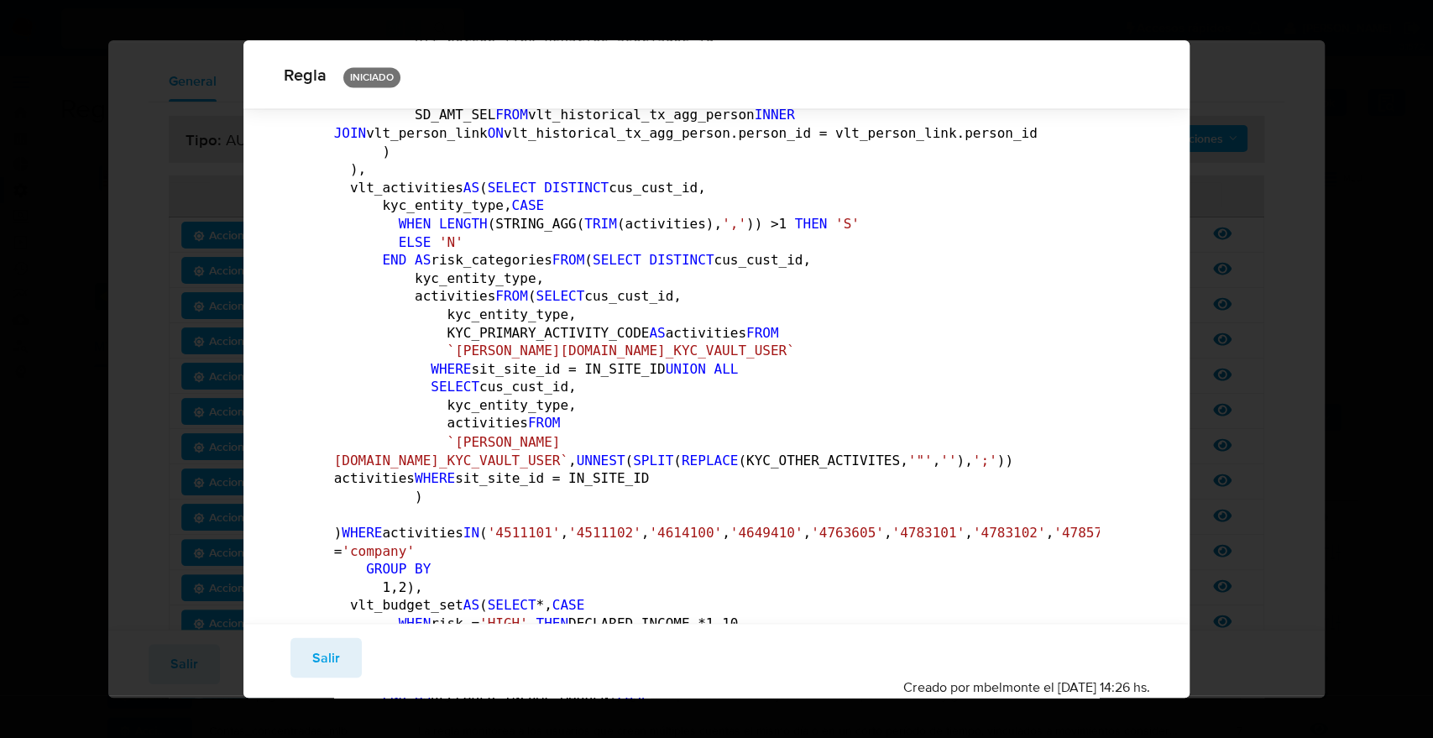
scroll to position [2044, 0]
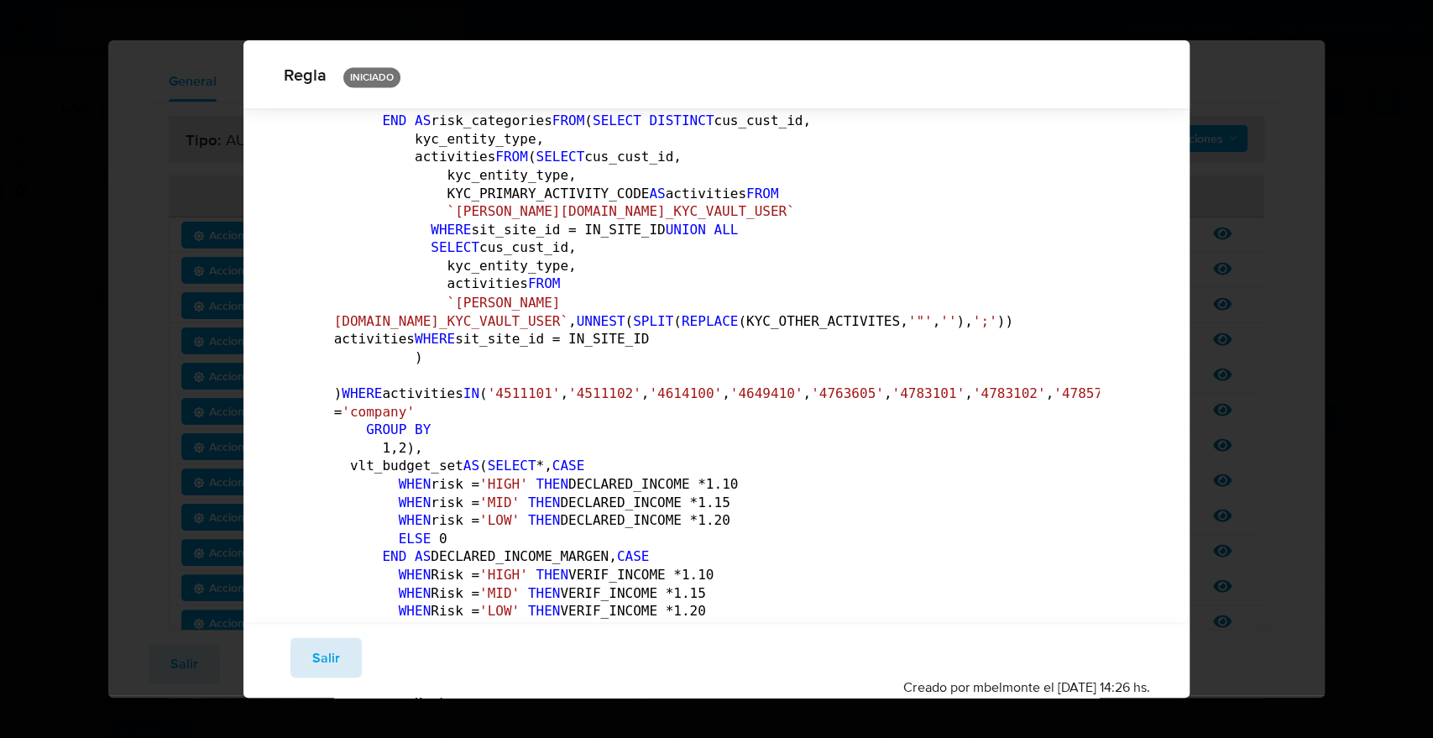
click at [322, 667] on span "Salir" at bounding box center [326, 657] width 28 height 37
